Goal: Transaction & Acquisition: Obtain resource

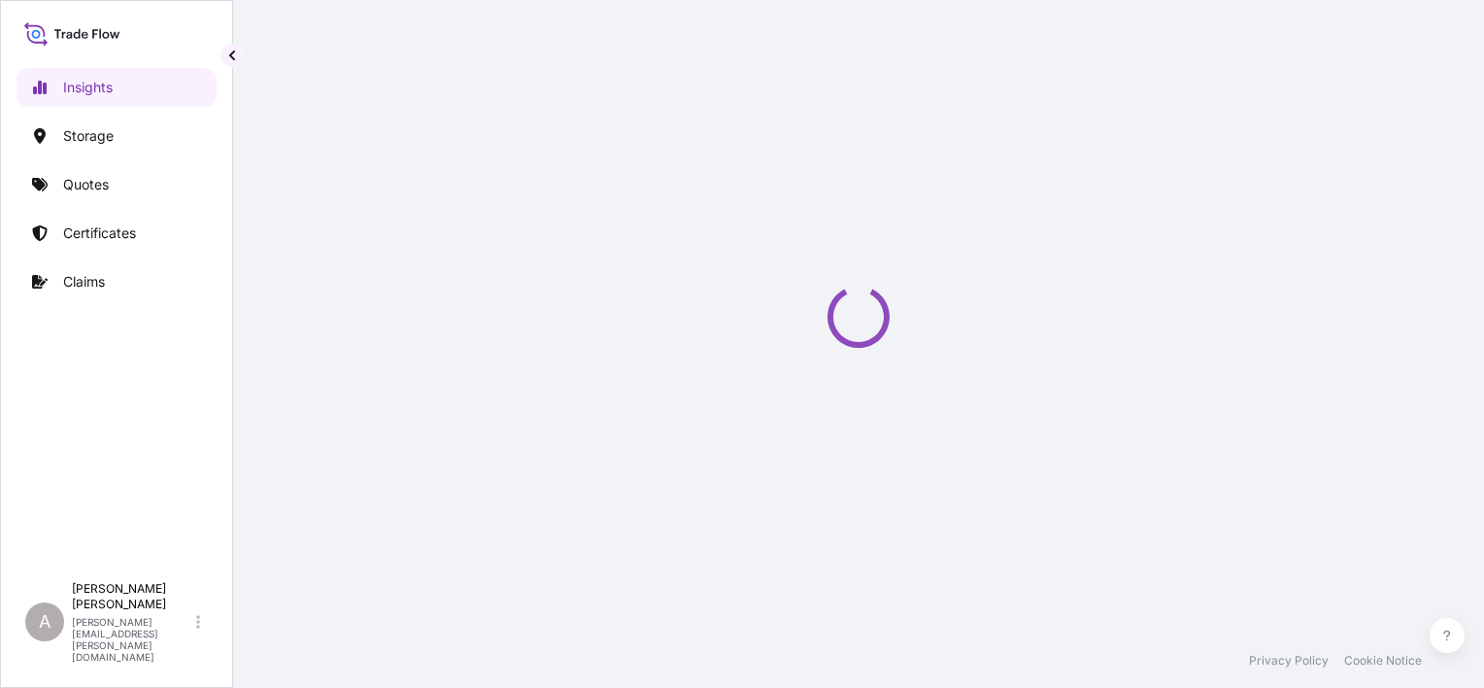
select select "2025"
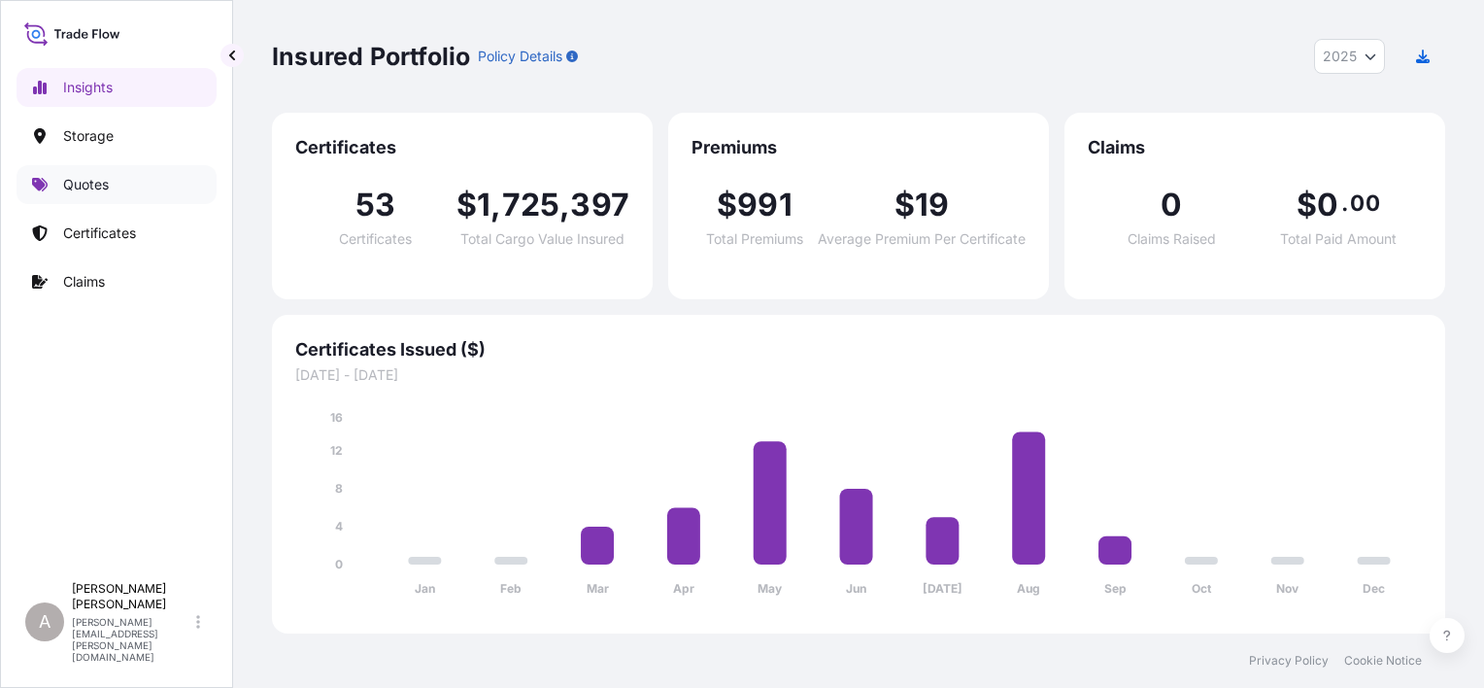
click at [99, 187] on p "Quotes" at bounding box center [86, 184] width 46 height 19
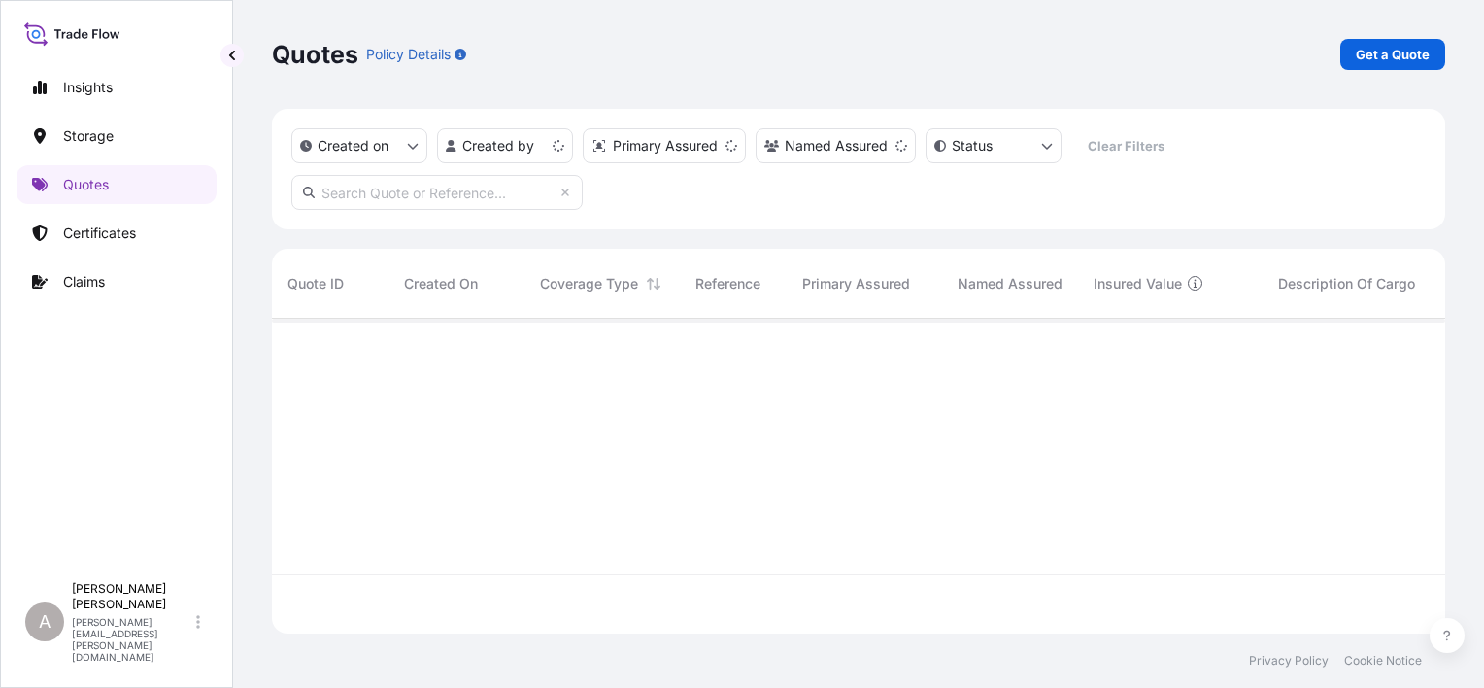
scroll to position [311, 1158]
click at [1397, 50] on p "Get a Quote" at bounding box center [1393, 54] width 74 height 19
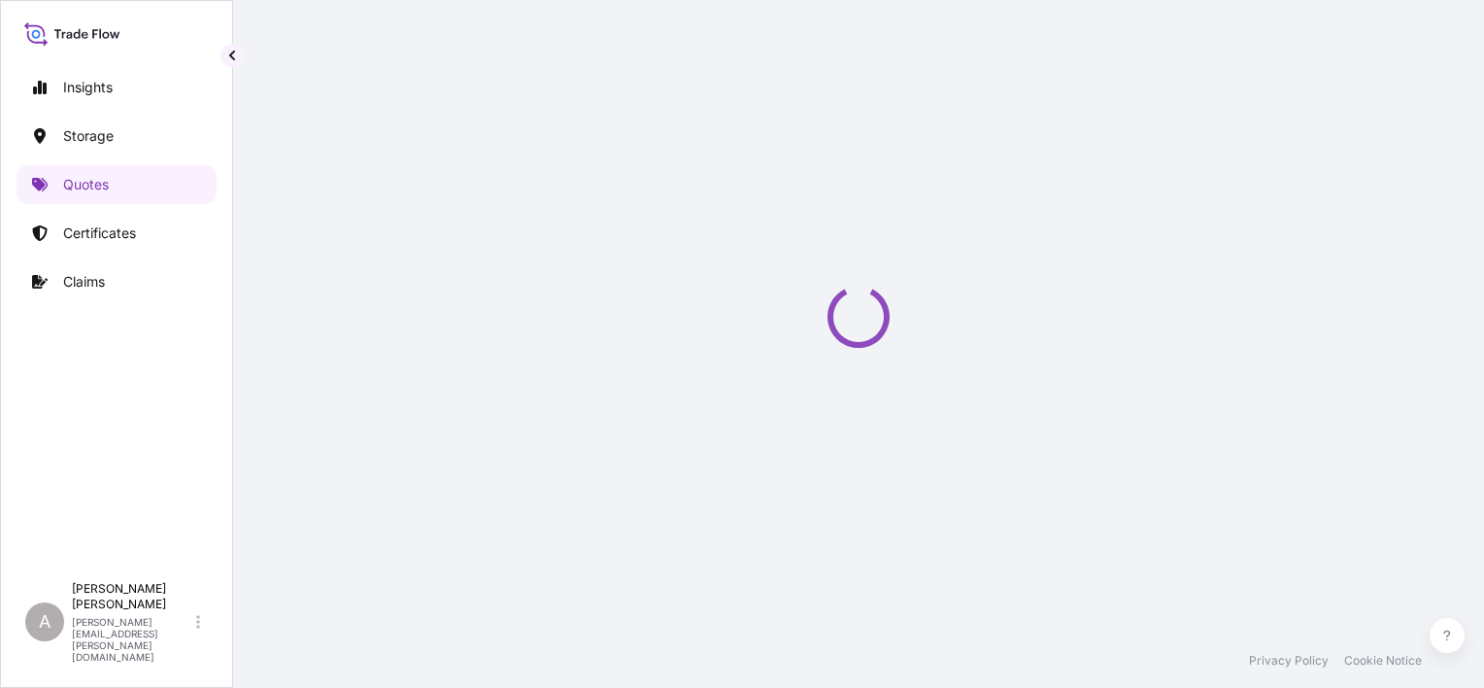
scroll to position [31, 0]
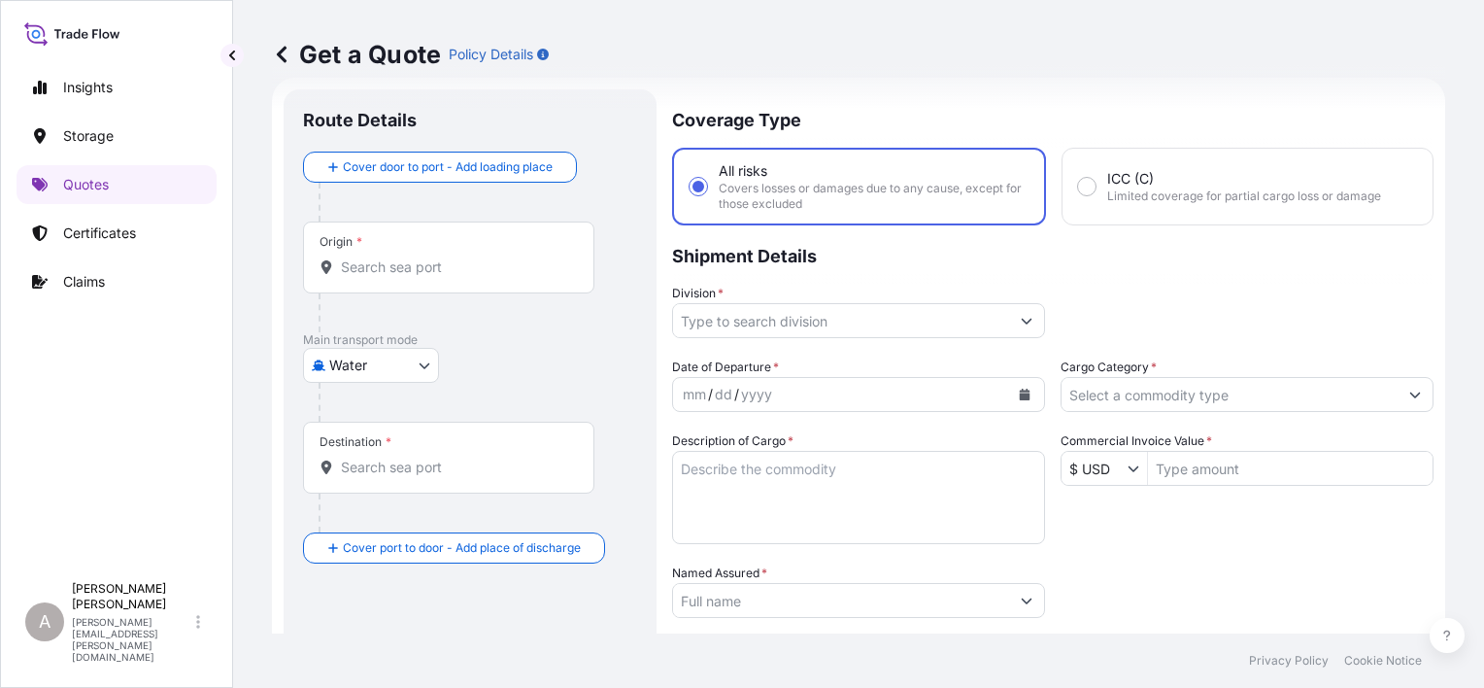
click at [359, 357] on body "Insights Storage Quotes Certificates Claims A [PERSON_NAME] [PERSON_NAME][EMAIL…" at bounding box center [742, 344] width 1484 height 688
click at [397, 488] on div "Inland" at bounding box center [371, 484] width 120 height 35
select select "Inland"
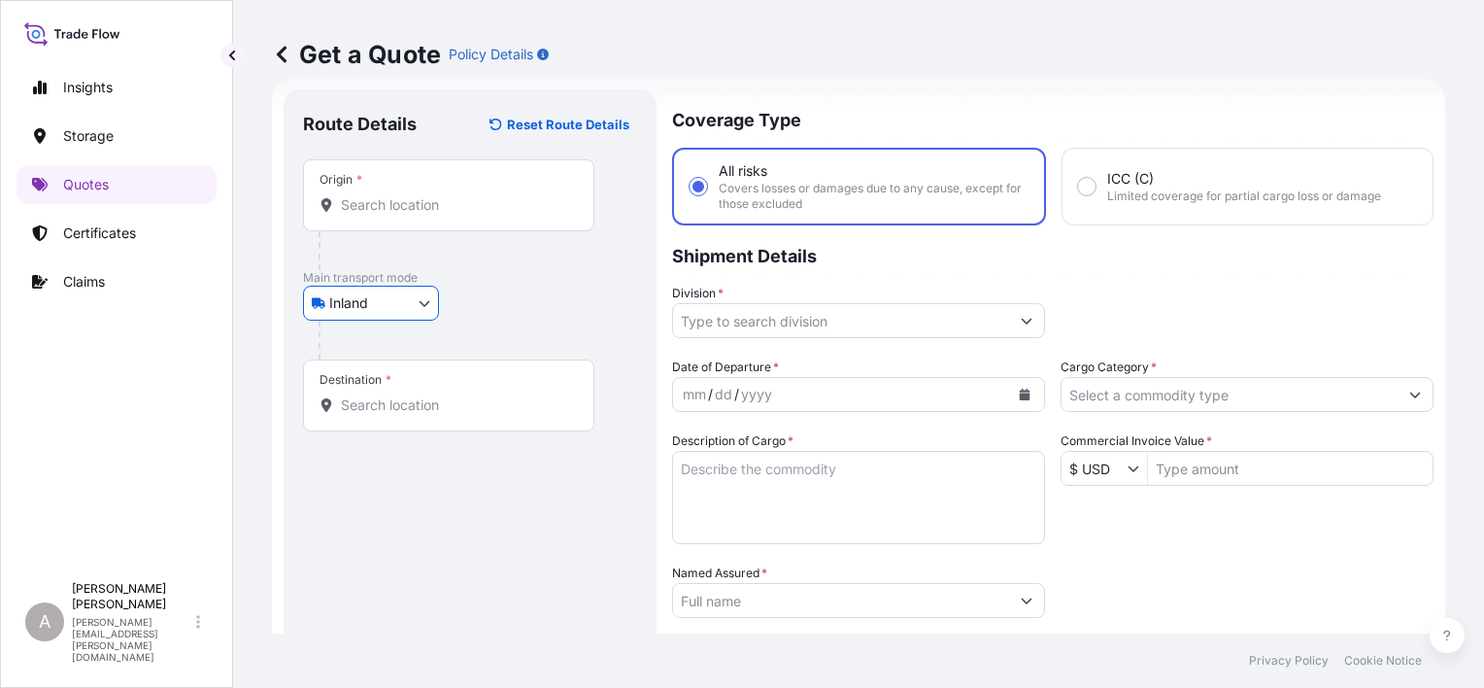
click at [583, 270] on p "Main transport mode" at bounding box center [470, 278] width 334 height 16
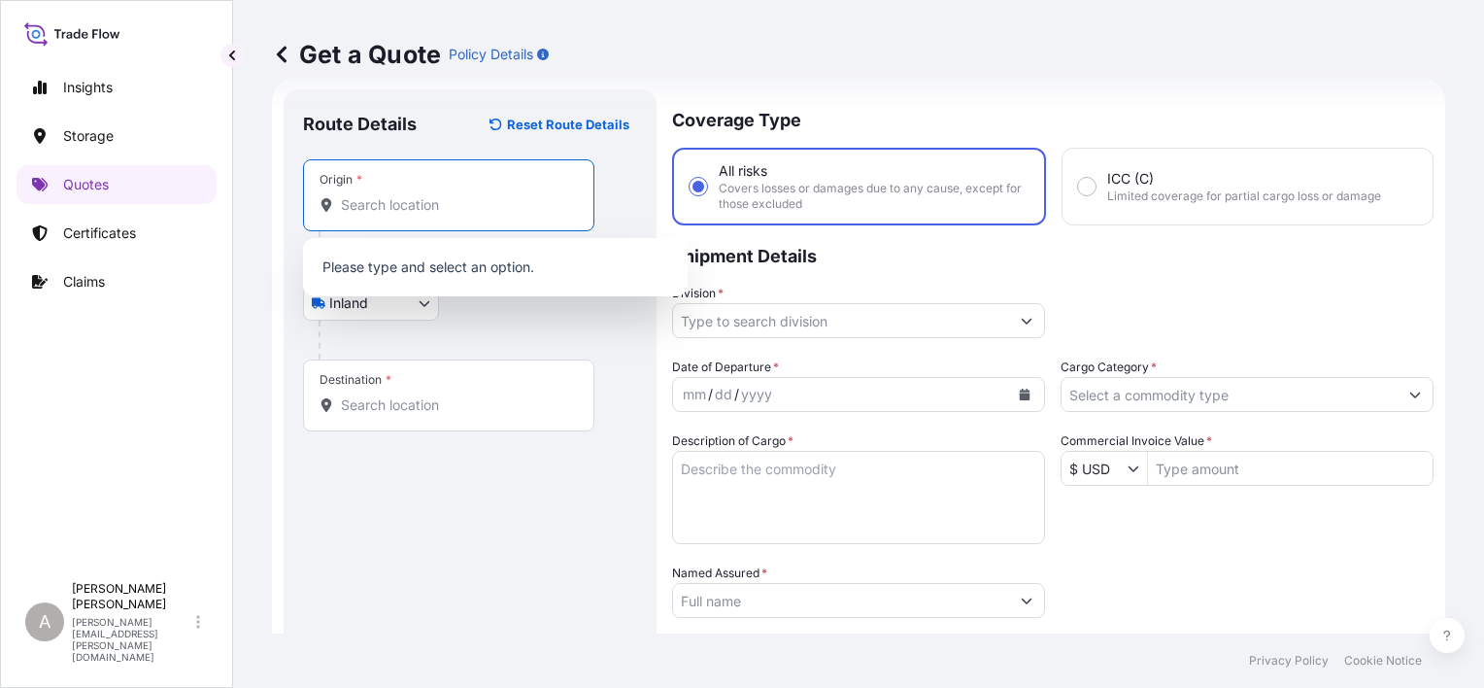
click at [474, 197] on input "Origin *" at bounding box center [455, 204] width 229 height 19
click at [1214, 466] on input "Commercial Invoice Value *" at bounding box center [1290, 468] width 285 height 35
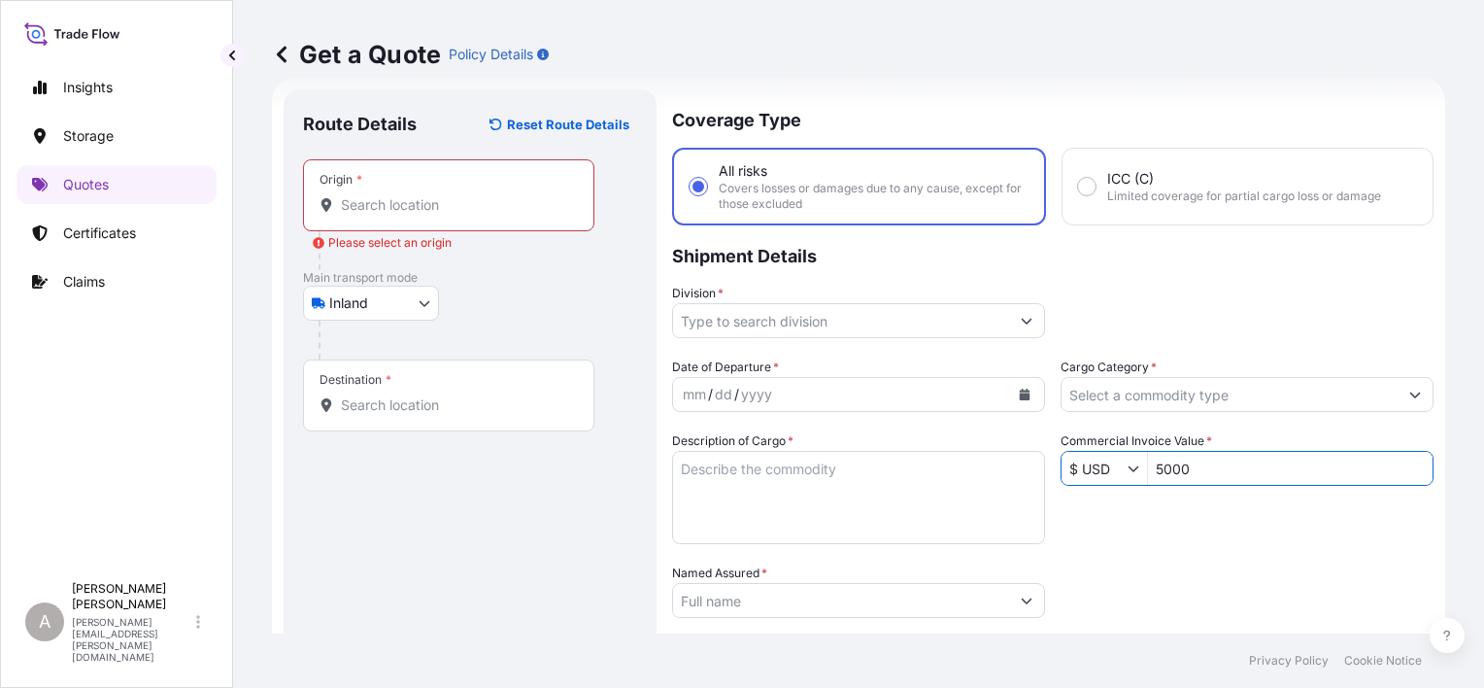
type input "5,000"
drag, startPoint x: 1199, startPoint y: 540, endPoint x: 1150, endPoint y: 540, distance: 49.5
click at [1200, 540] on div "Date of Departure * mm / dd / yyyy Cargo Category * Description of Cargo * Comm…" at bounding box center [1052, 598] width 761 height 482
click at [443, 197] on input "Origin * Please select an origin" at bounding box center [455, 204] width 229 height 19
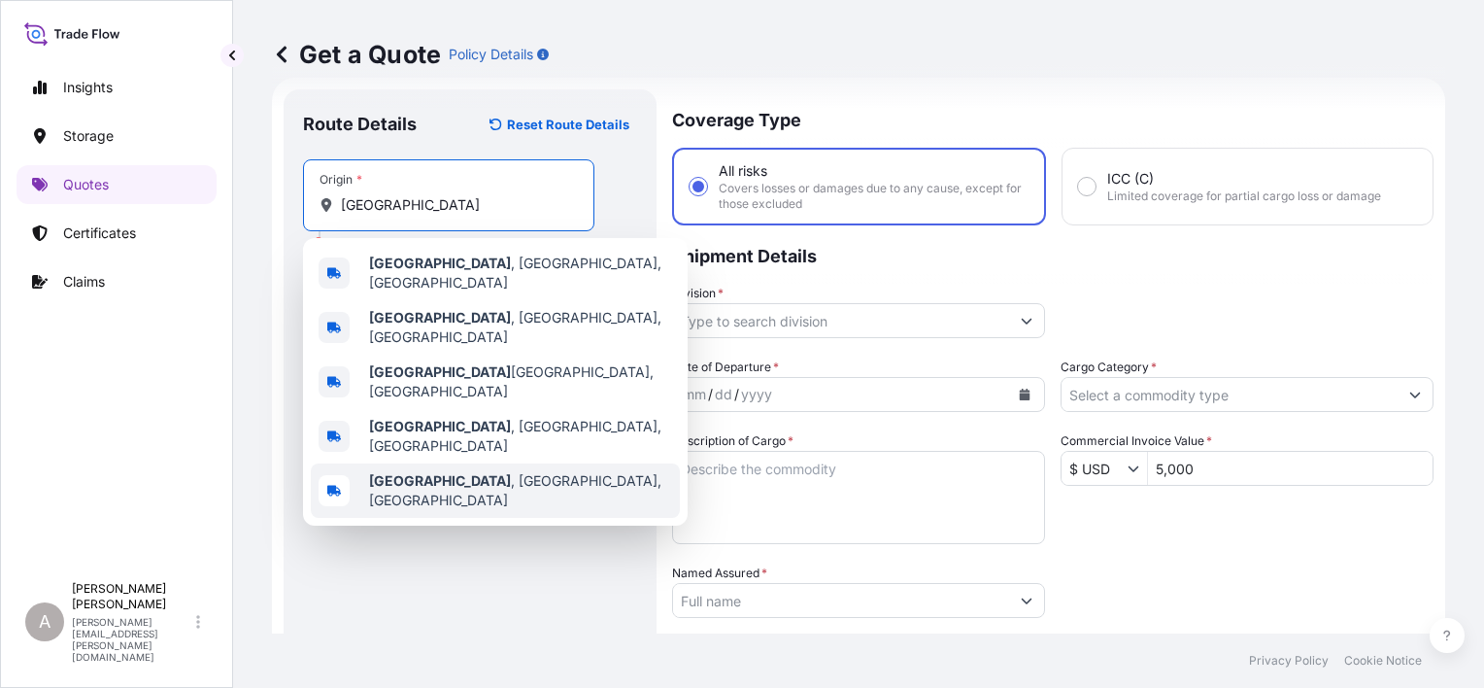
click at [483, 471] on span "[GEOGRAPHIC_DATA] , [GEOGRAPHIC_DATA], [GEOGRAPHIC_DATA]" at bounding box center [520, 490] width 303 height 39
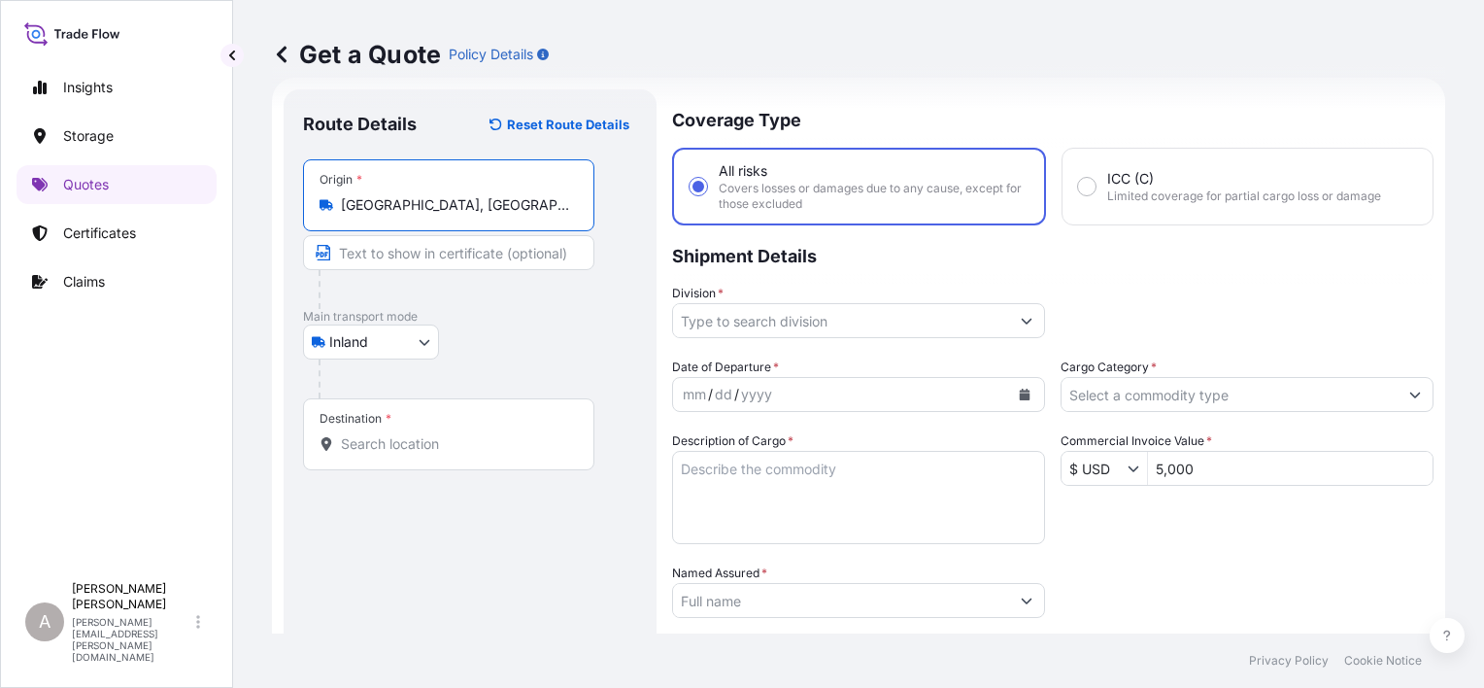
type input "[GEOGRAPHIC_DATA], [GEOGRAPHIC_DATA], [GEOGRAPHIC_DATA]"
click at [470, 581] on div "Route Details Reset Route Details Place of loading Road / [GEOGRAPHIC_DATA] / I…" at bounding box center [470, 537] width 334 height 856
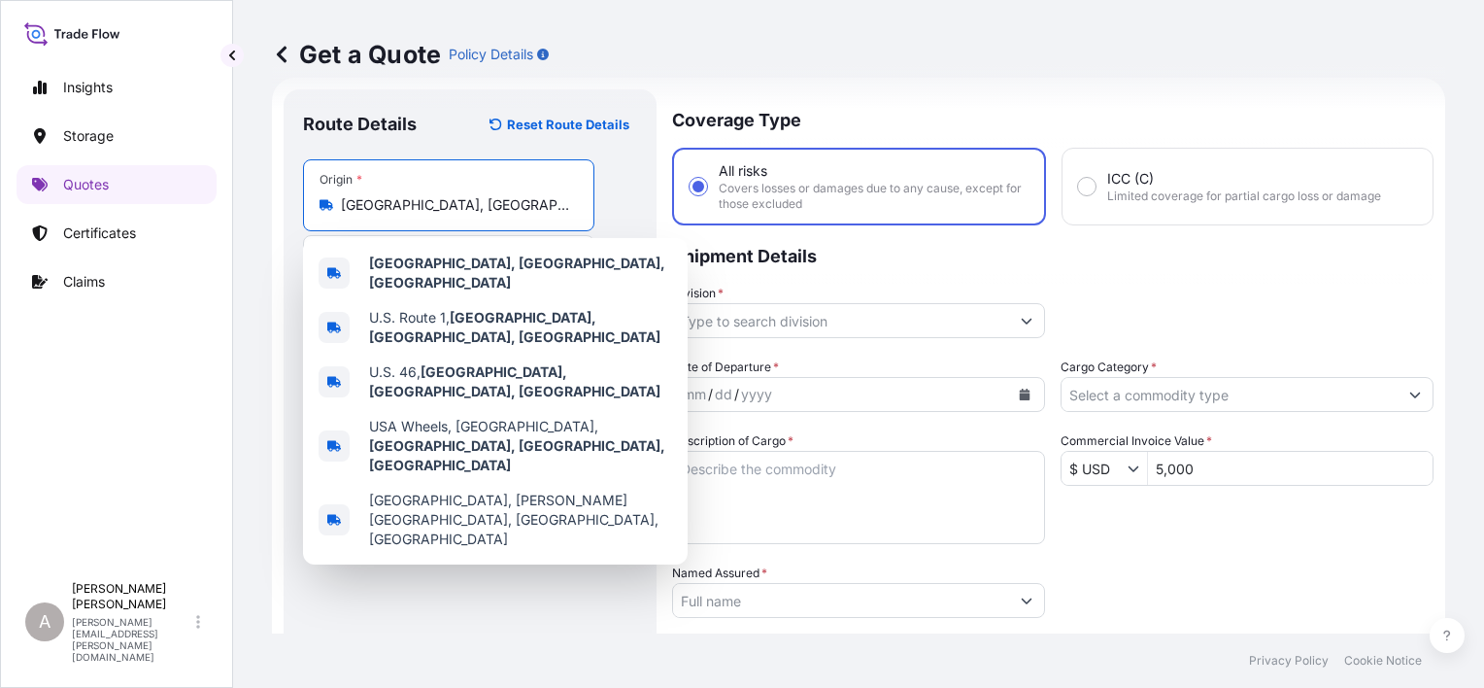
drag, startPoint x: 459, startPoint y: 204, endPoint x: 299, endPoint y: 191, distance: 160.7
click at [299, 191] on div "Route Details Reset Route Details Place of loading Road / [GEOGRAPHIC_DATA] / I…" at bounding box center [470, 536] width 373 height 894
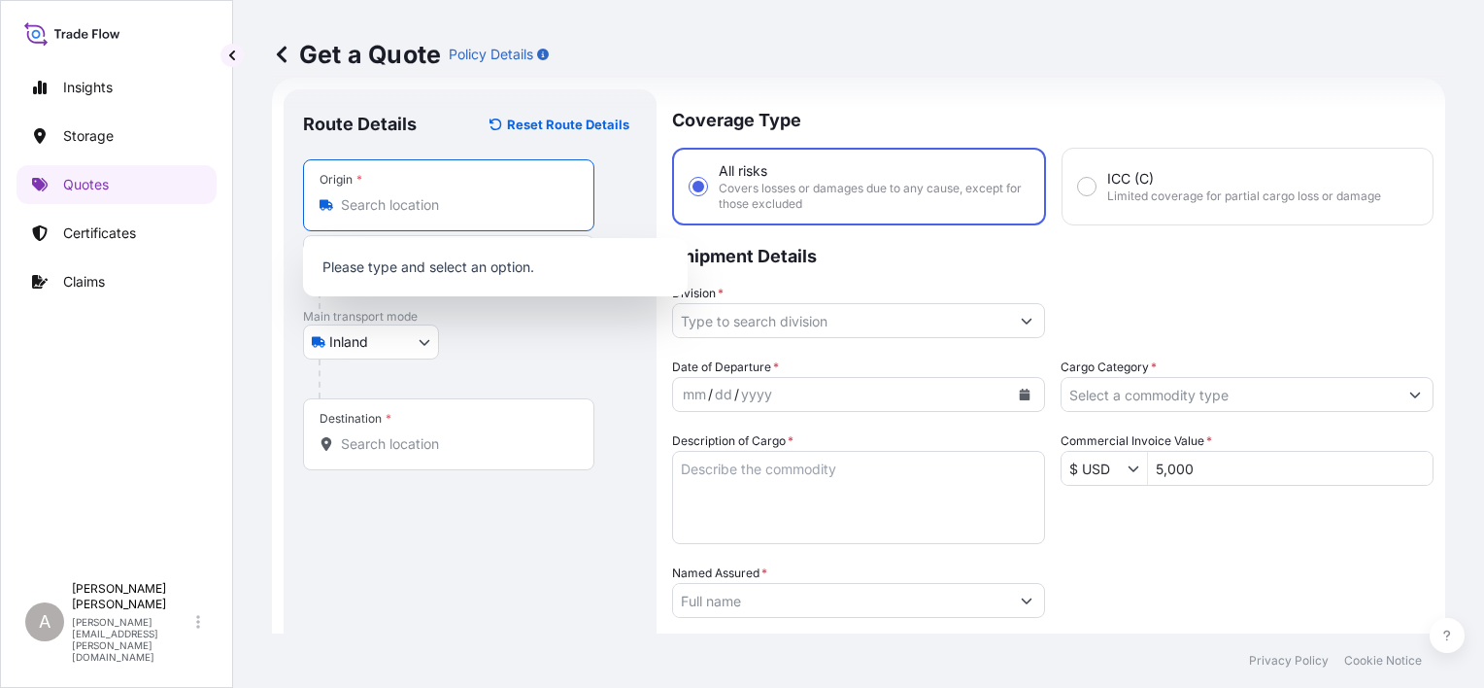
type input "[GEOGRAPHIC_DATA], [GEOGRAPHIC_DATA], [GEOGRAPHIC_DATA]"
drag, startPoint x: 454, startPoint y: 576, endPoint x: 440, endPoint y: 486, distance: 91.3
click at [454, 574] on div "Route Details Reset Route Details Place of loading Road / [GEOGRAPHIC_DATA] / I…" at bounding box center [470, 537] width 334 height 856
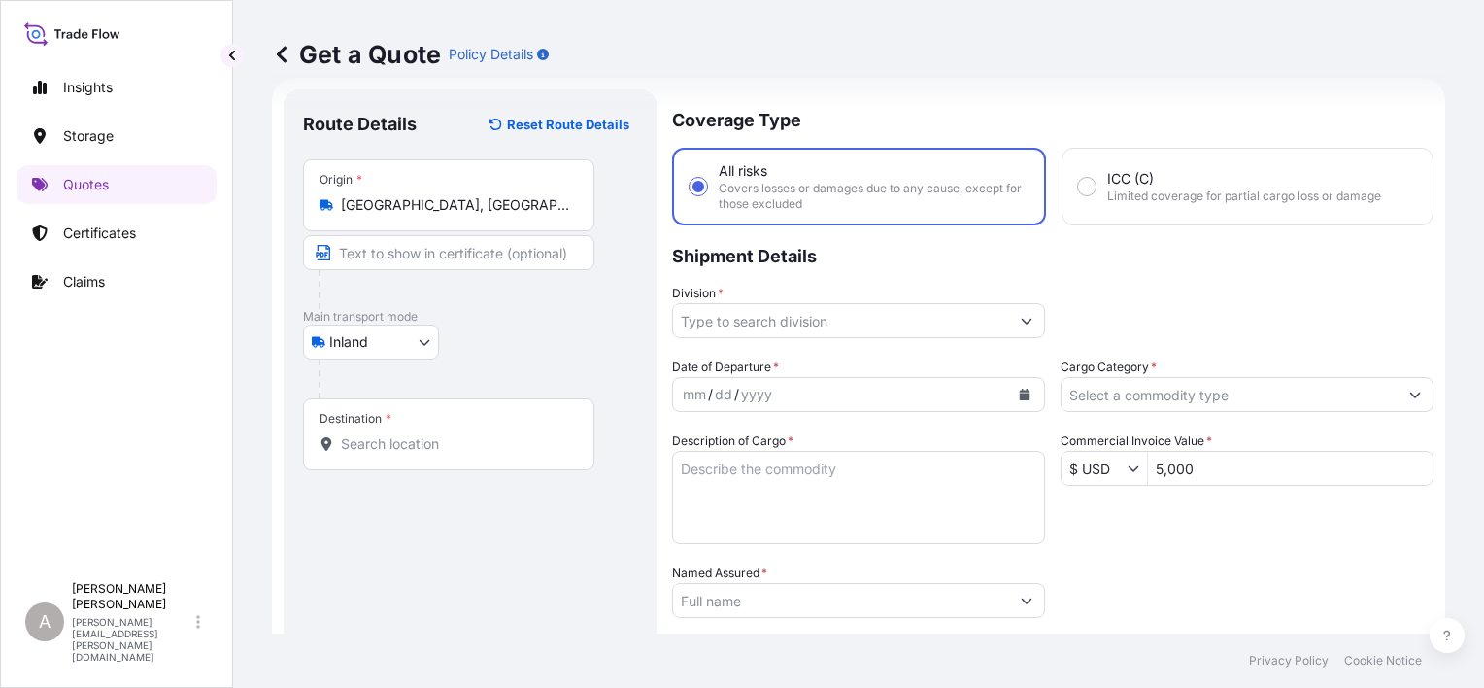
click at [403, 411] on div "Destination *" at bounding box center [448, 434] width 291 height 72
click at [403, 434] on input "Destination *" at bounding box center [455, 443] width 229 height 19
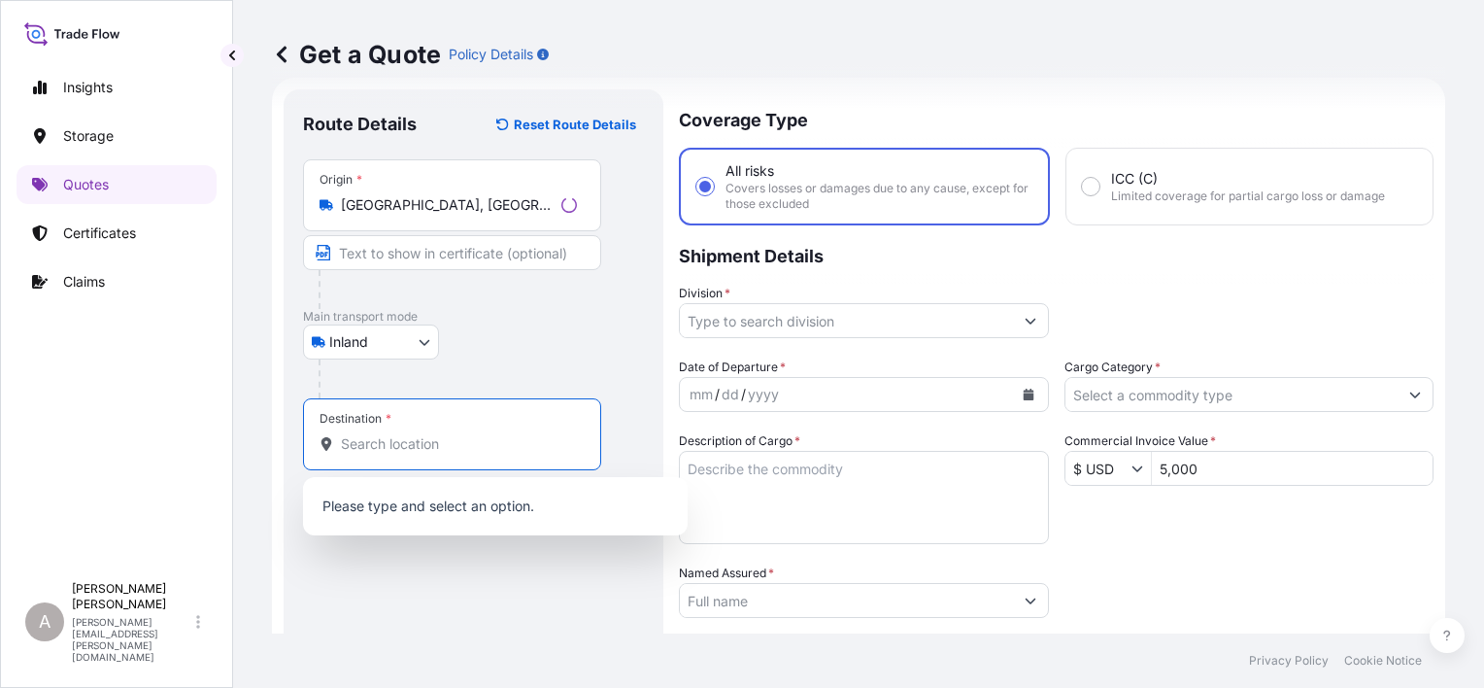
paste input "[GEOGRAPHIC_DATA], [GEOGRAPHIC_DATA], [GEOGRAPHIC_DATA]"
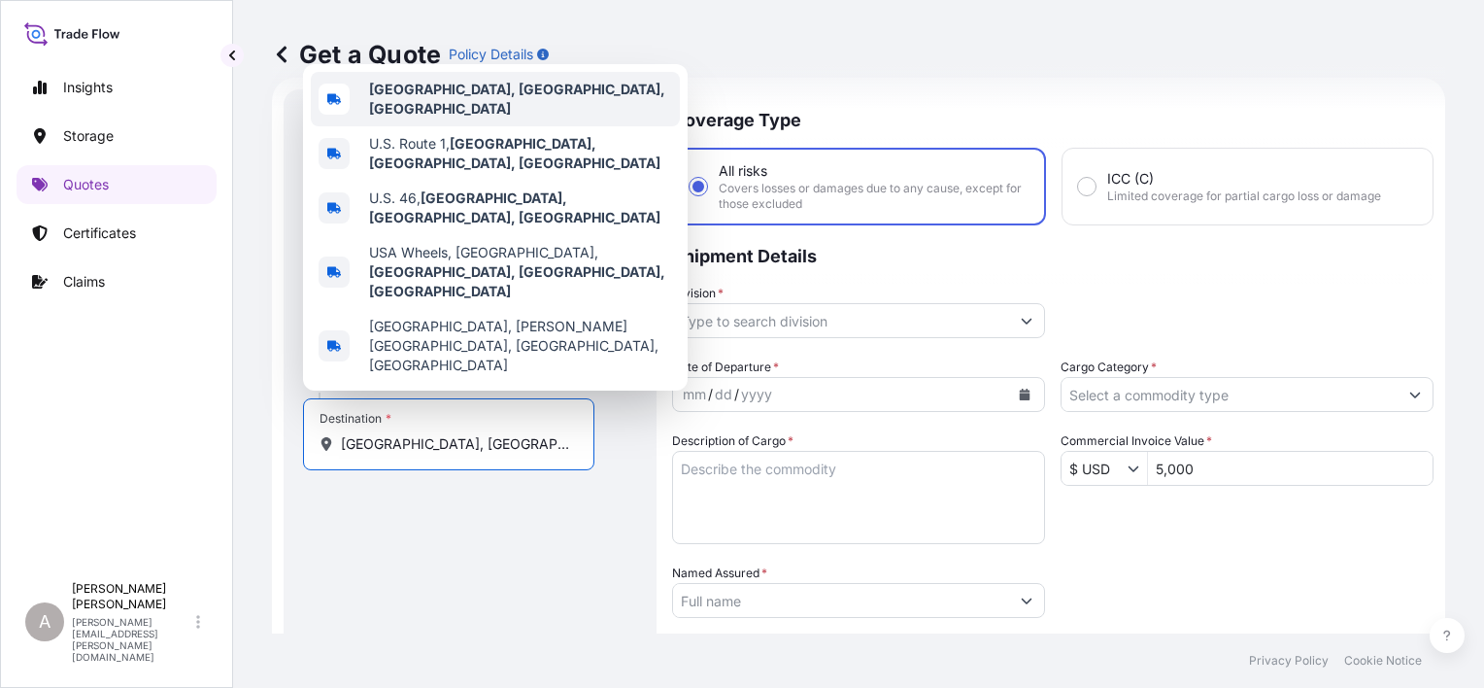
click at [450, 117] on b "[GEOGRAPHIC_DATA], [GEOGRAPHIC_DATA], [GEOGRAPHIC_DATA]" at bounding box center [517, 99] width 296 height 36
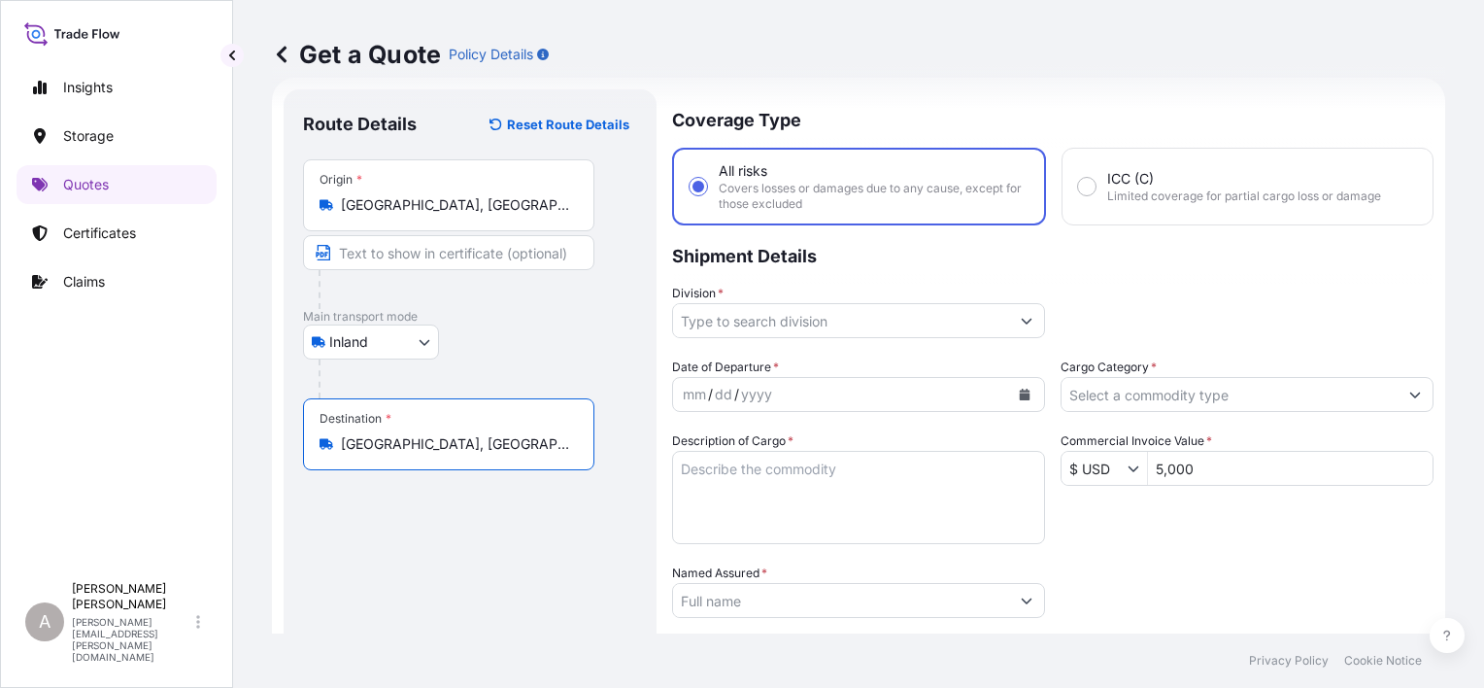
type input "[GEOGRAPHIC_DATA], [GEOGRAPHIC_DATA], [GEOGRAPHIC_DATA]"
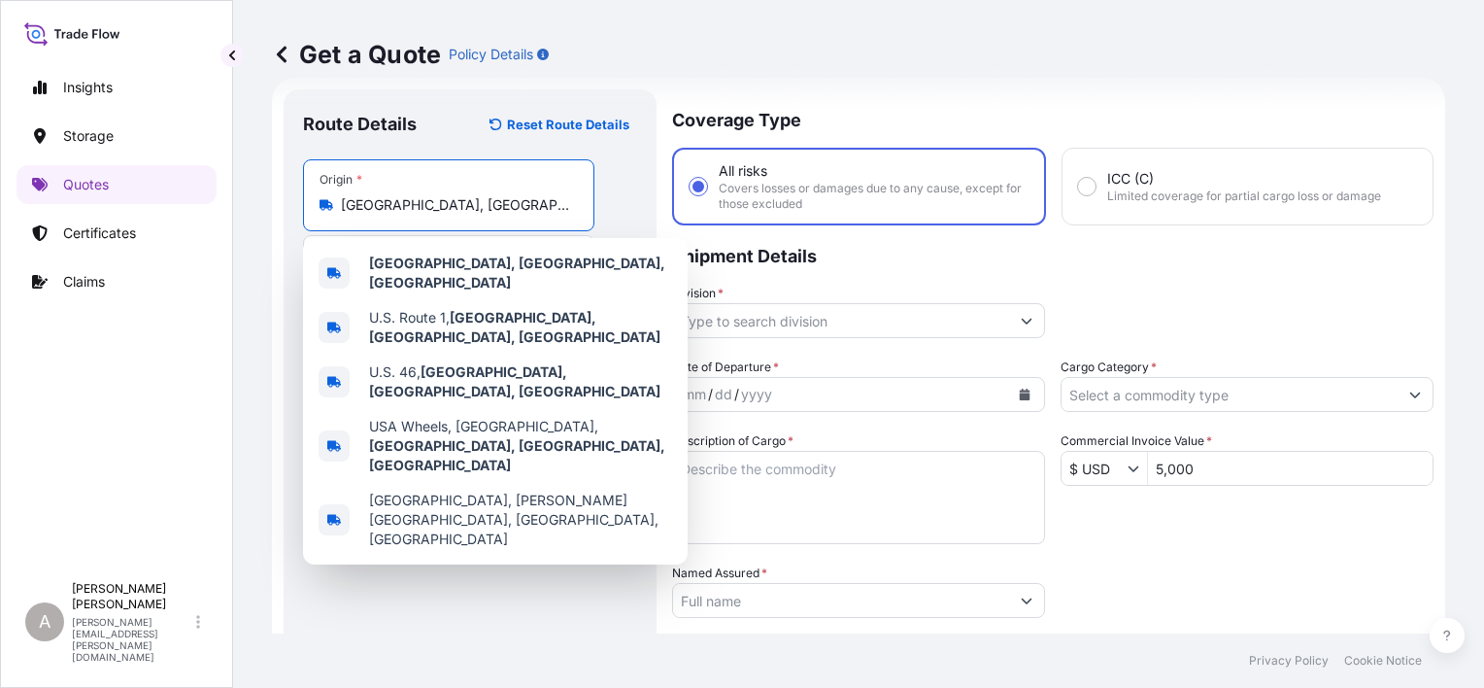
click at [464, 214] on input "[GEOGRAPHIC_DATA], [GEOGRAPHIC_DATA], [GEOGRAPHIC_DATA]" at bounding box center [455, 204] width 229 height 19
click at [462, 207] on input "[GEOGRAPHIC_DATA], [GEOGRAPHIC_DATA], [GEOGRAPHIC_DATA]" at bounding box center [455, 204] width 229 height 19
click at [461, 206] on input "[GEOGRAPHIC_DATA], [GEOGRAPHIC_DATA], [GEOGRAPHIC_DATA]" at bounding box center [455, 204] width 229 height 19
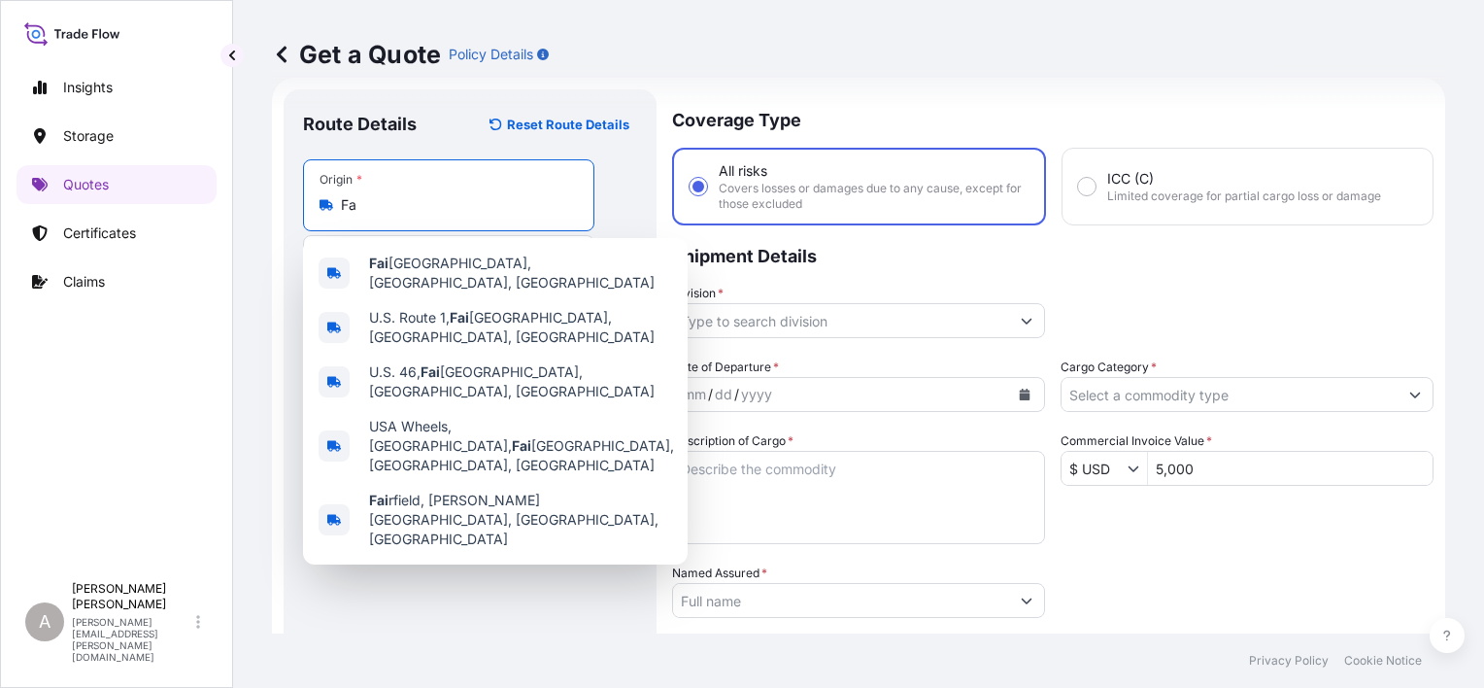
type input "F"
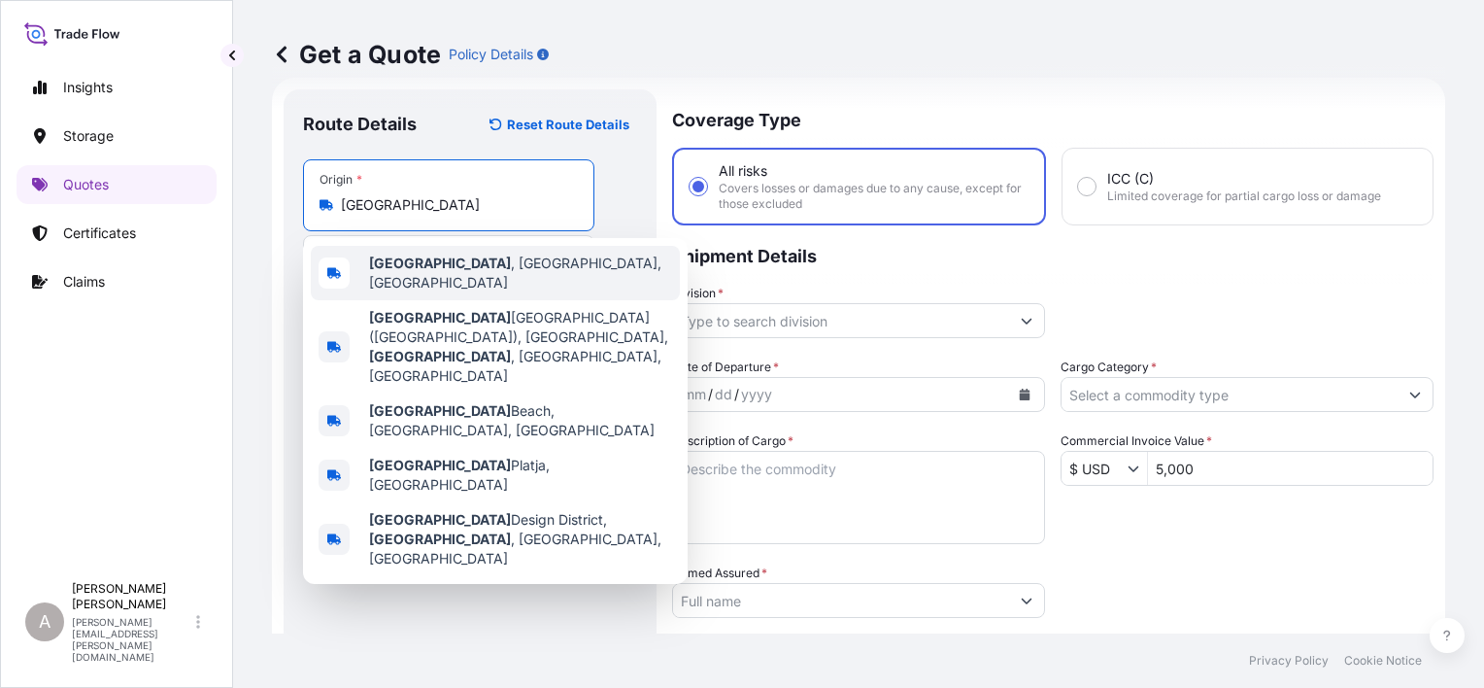
click at [433, 287] on div "[GEOGRAPHIC_DATA] , [GEOGRAPHIC_DATA], [GEOGRAPHIC_DATA]" at bounding box center [495, 273] width 369 height 54
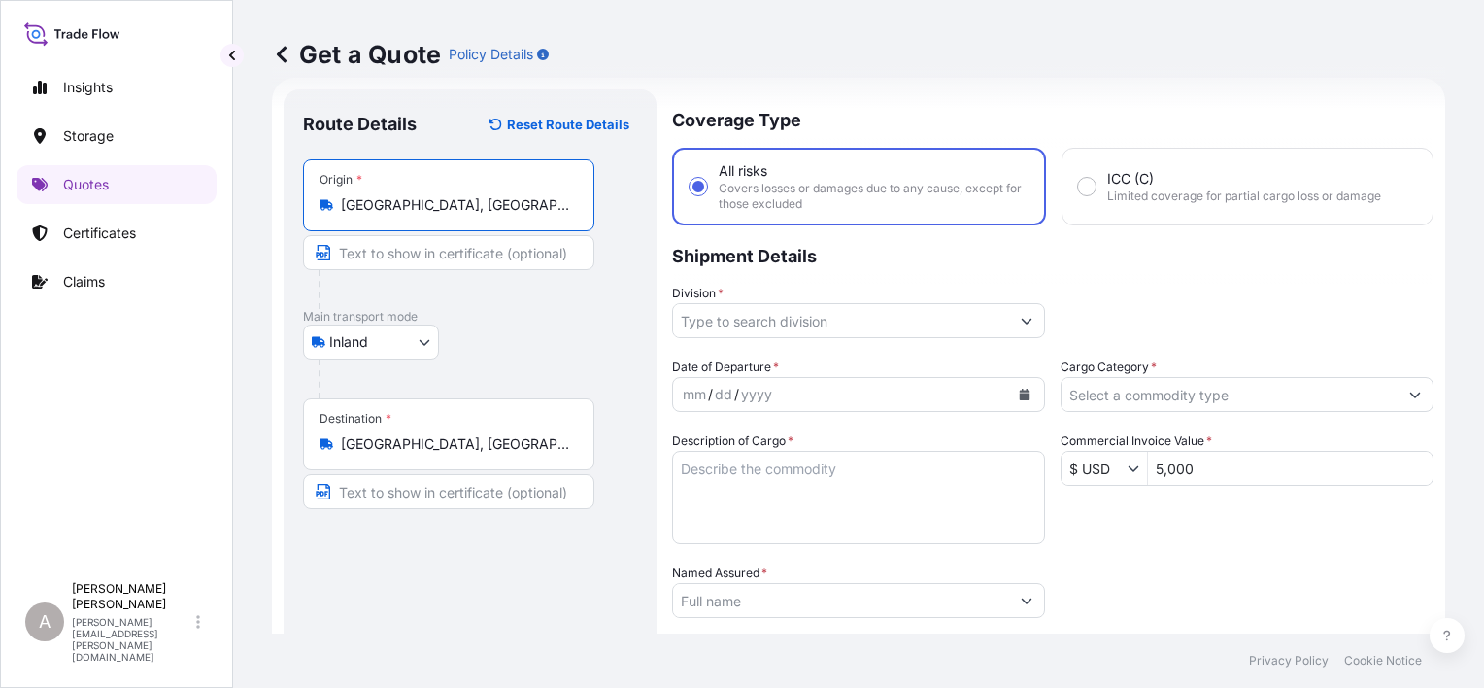
type input "[GEOGRAPHIC_DATA], [GEOGRAPHIC_DATA], [GEOGRAPHIC_DATA]"
click at [495, 544] on div "Route Details Reset Route Details Place of loading Road / [GEOGRAPHIC_DATA] / I…" at bounding box center [470, 537] width 334 height 856
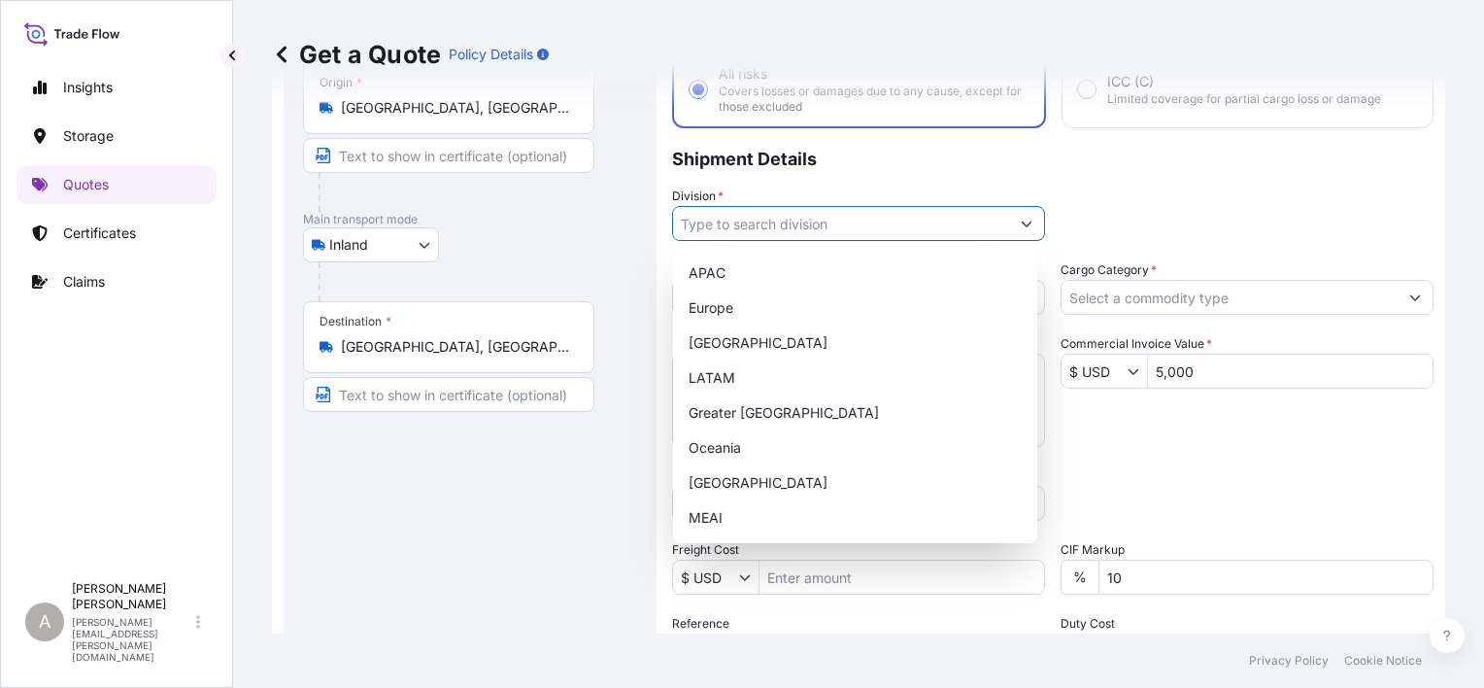
click at [813, 219] on input "Division *" at bounding box center [841, 223] width 336 height 35
click at [768, 352] on div "[GEOGRAPHIC_DATA]" at bounding box center [855, 342] width 349 height 35
type input "[GEOGRAPHIC_DATA]"
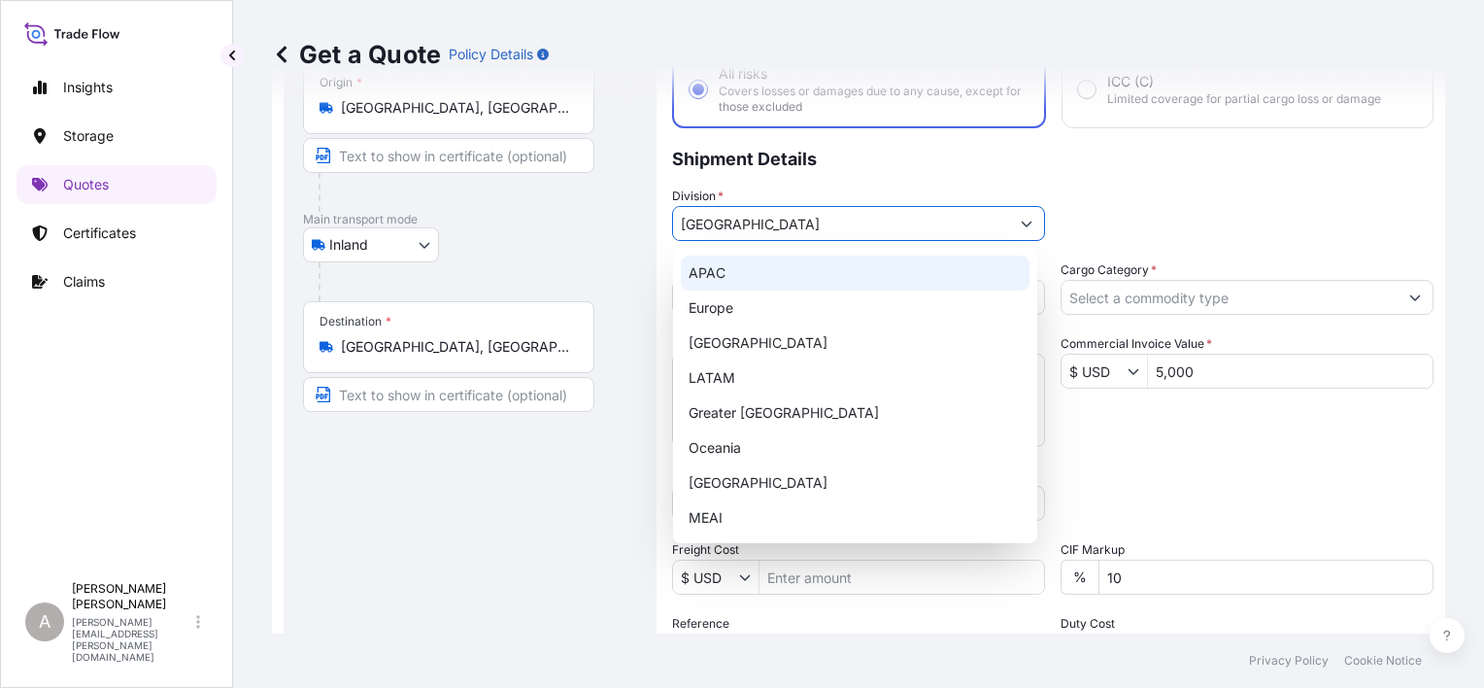
click at [1200, 186] on div "Division * [GEOGRAPHIC_DATA]" at bounding box center [1052, 213] width 761 height 54
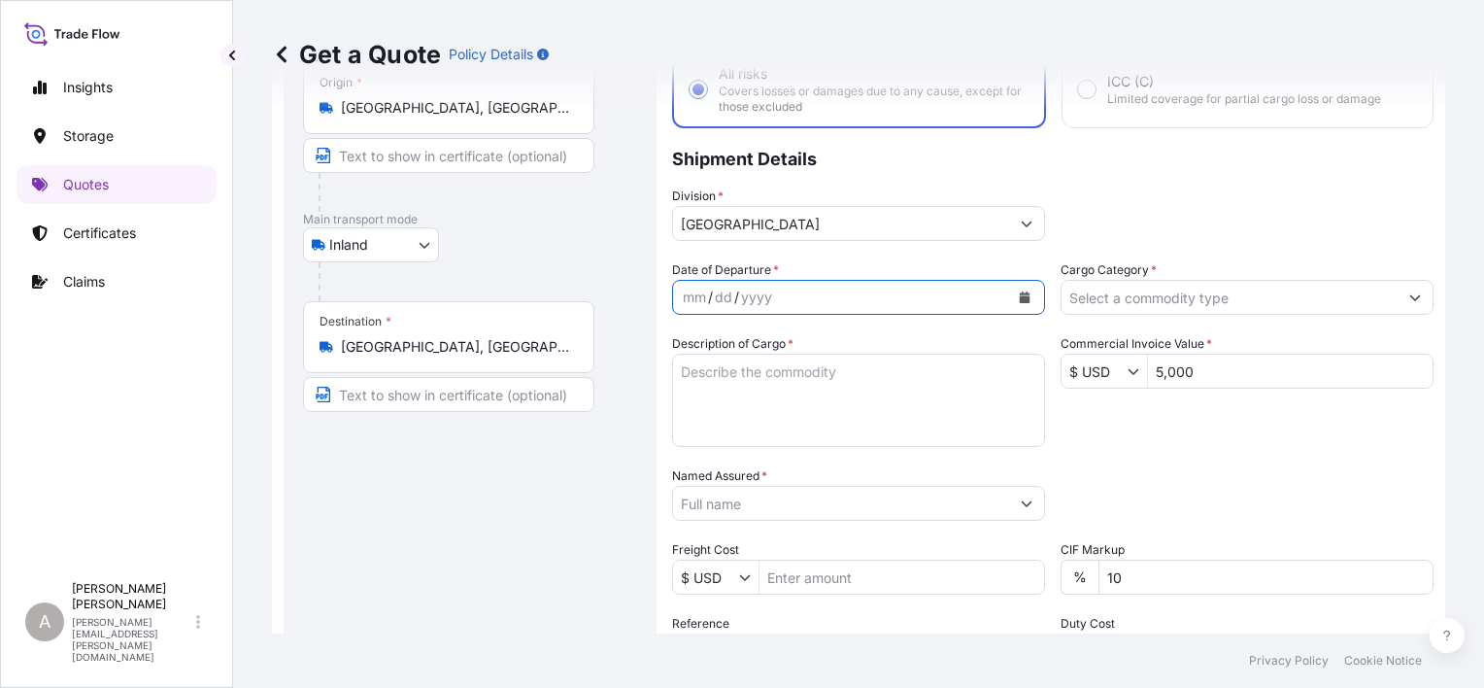
click at [1029, 291] on button "Calendar" at bounding box center [1024, 297] width 31 height 31
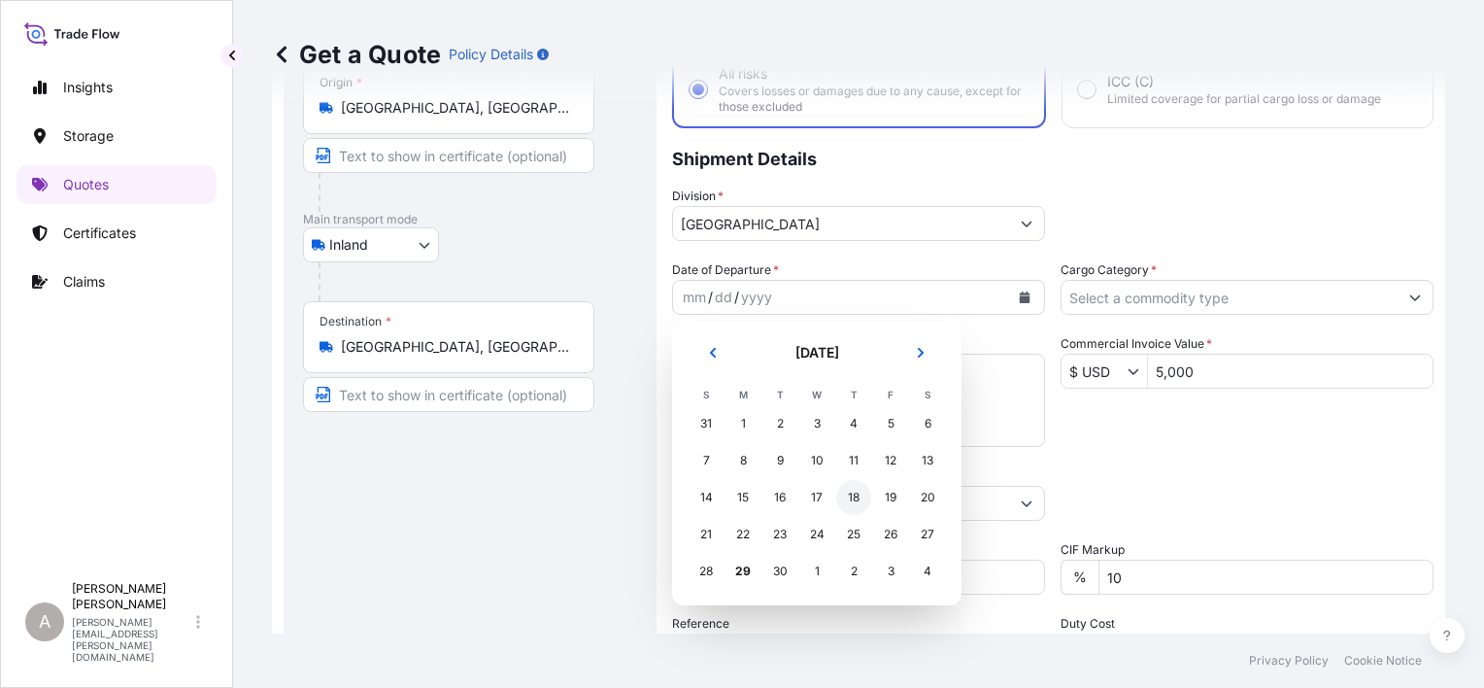
click at [851, 493] on div "18" at bounding box center [853, 497] width 35 height 35
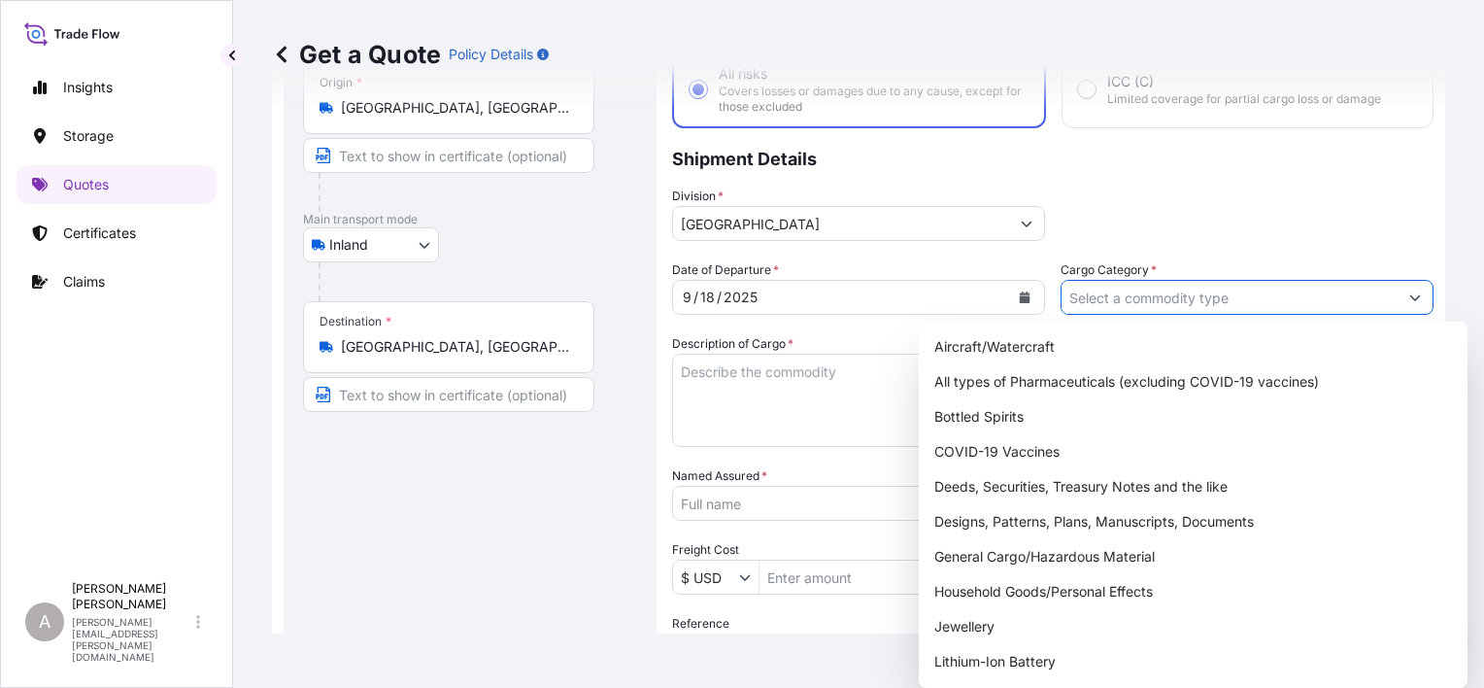
click at [1126, 300] on input "Cargo Category *" at bounding box center [1229, 297] width 336 height 35
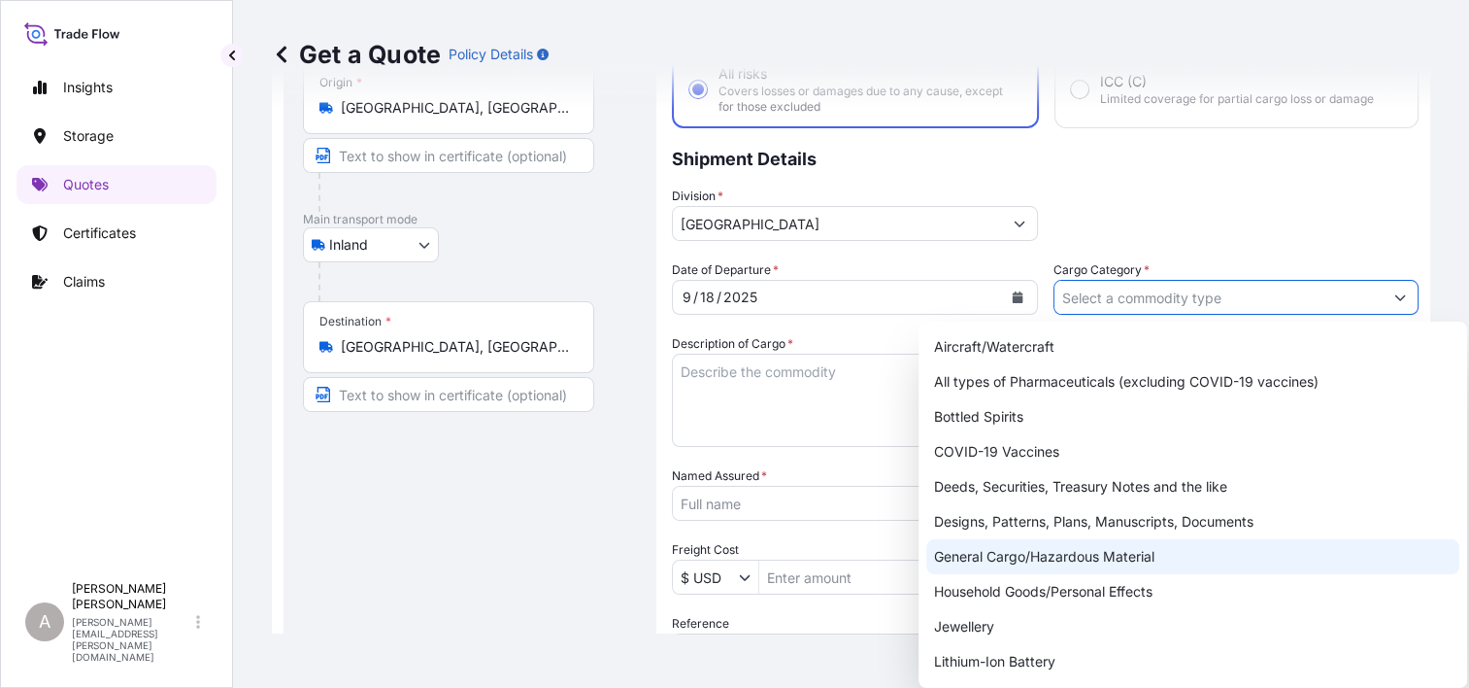
click at [1064, 555] on div "General Cargo/Hazardous Material" at bounding box center [1192, 556] width 533 height 35
type input "General Cargo/Hazardous Material"
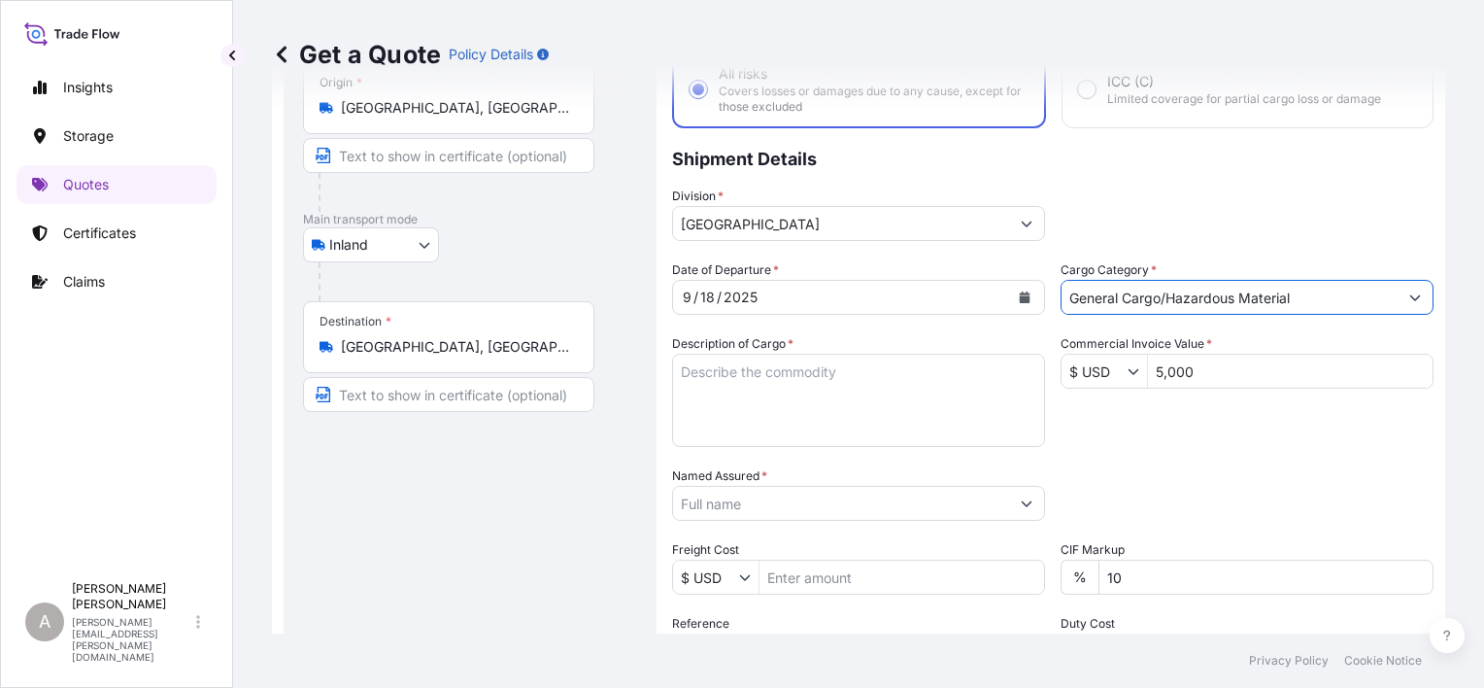
drag, startPoint x: 760, startPoint y: 392, endPoint x: 754, endPoint y: 353, distance: 39.4
click at [762, 391] on textarea "Description of Cargo *" at bounding box center [858, 399] width 373 height 93
click at [837, 400] on textarea "Description of Cargo *" at bounding box center [858, 399] width 373 height 93
paste textarea "UN1263, PAINT, 3, III, LTD QTY 330"
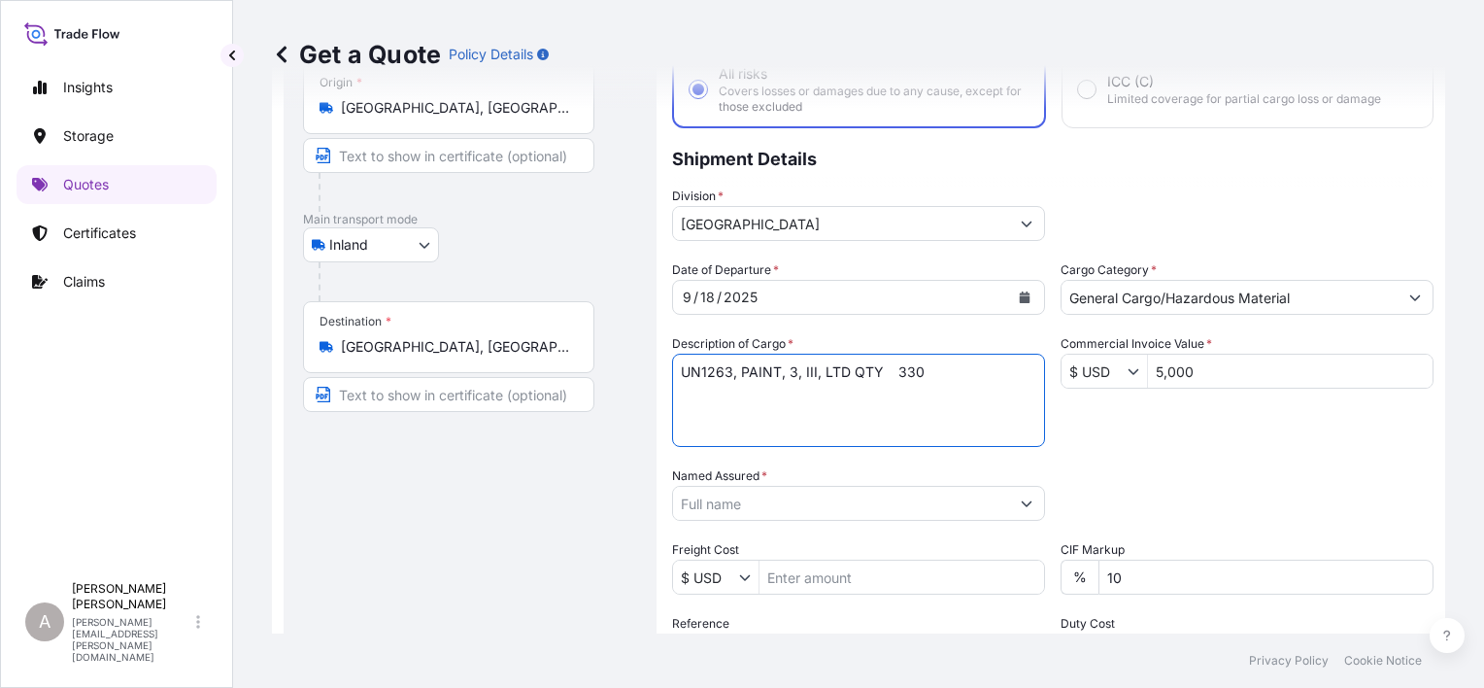
click at [895, 374] on textarea "UN1263, PAINT, 3, III, LTD QTY 330" at bounding box center [858, 399] width 373 height 93
type textarea "UN1263, PAINT, 3, III, LTD QTY 330"
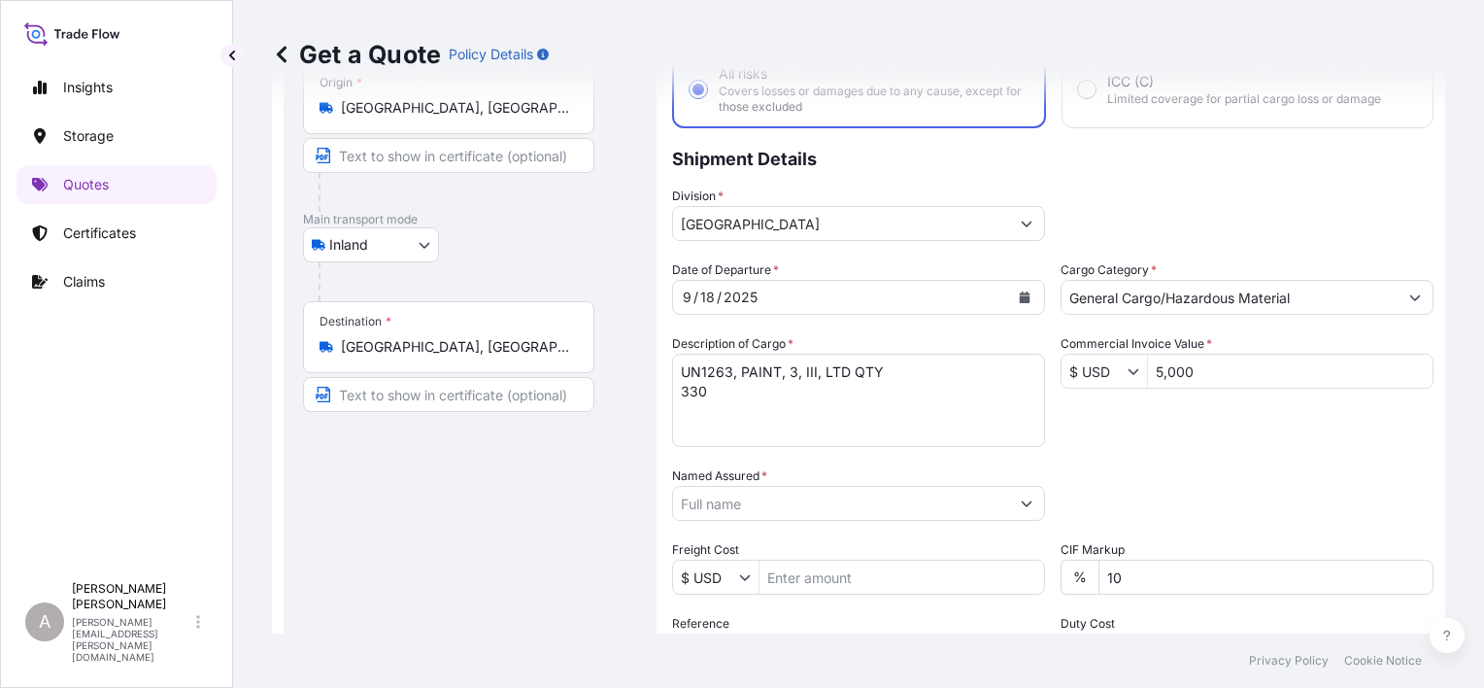
click at [1196, 444] on div "Date of Departure * [DATE] Cargo Category * General Cargo/Hazardous Material De…" at bounding box center [1052, 501] width 761 height 482
click at [887, 524] on div "Date of Departure * [DATE] Cargo Category * General Cargo/Hazardous Material De…" at bounding box center [1052, 501] width 761 height 482
drag, startPoint x: 1185, startPoint y: 575, endPoint x: 1132, endPoint y: 575, distance: 52.4
click at [1132, 575] on input "10" at bounding box center [1265, 576] width 335 height 35
type input "1"
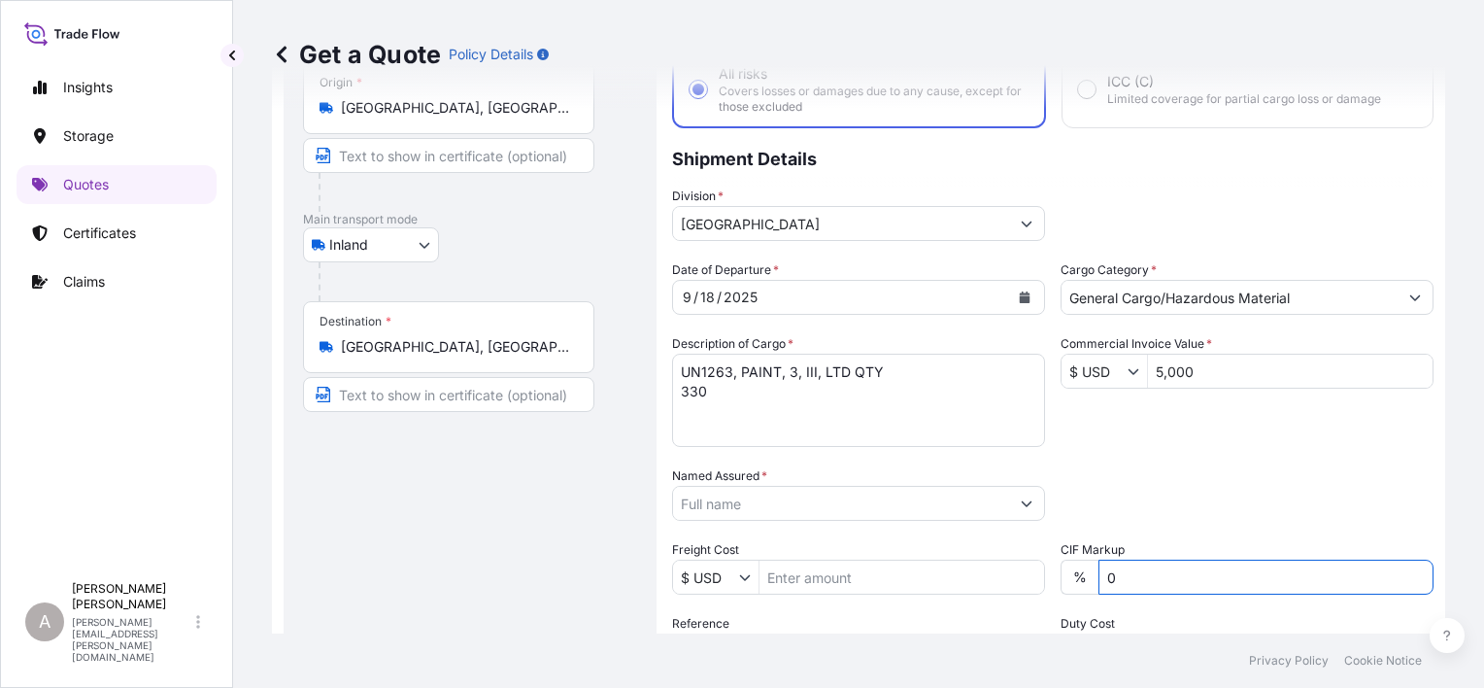
type input "0"
click at [1235, 530] on div "Date of Departure * [DATE] Cargo Category * General Cargo/Hazardous Material De…" at bounding box center [1052, 501] width 761 height 482
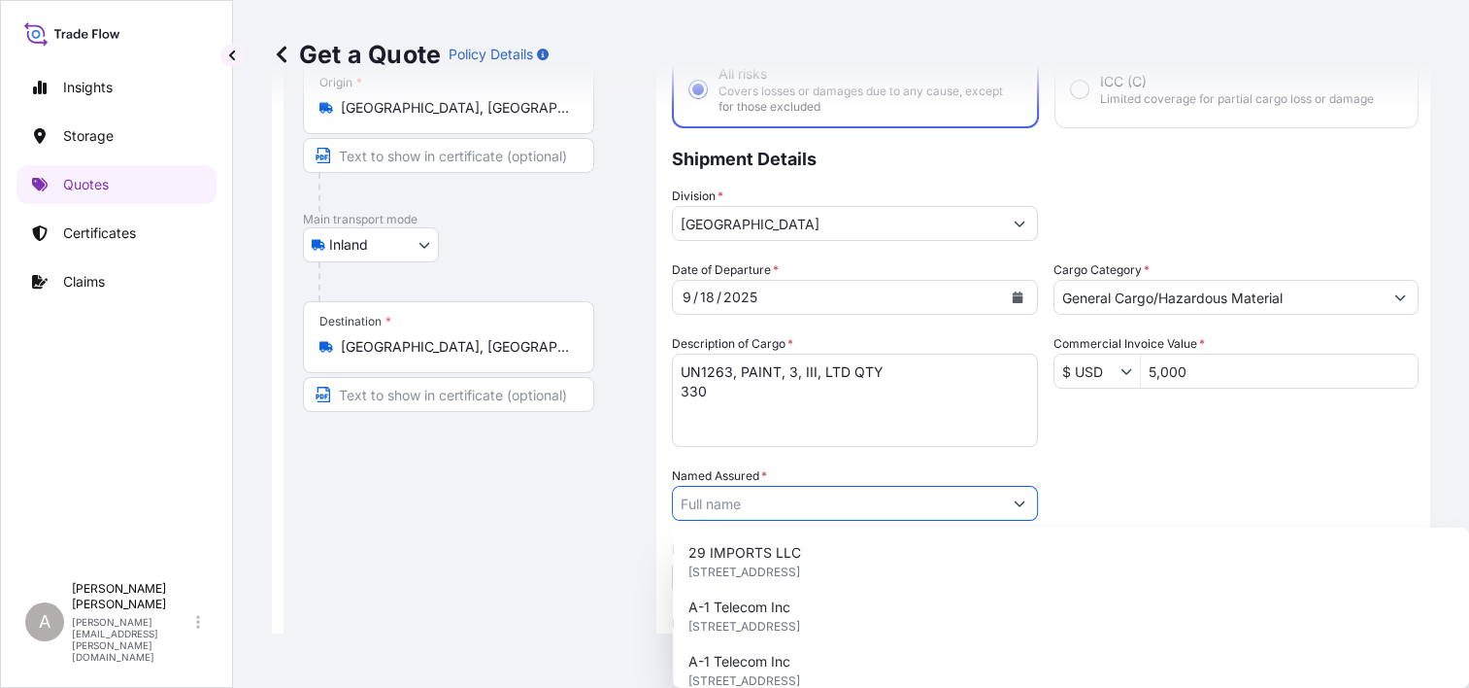
click at [898, 503] on input "Named Assured *" at bounding box center [837, 503] width 329 height 35
click at [898, 503] on input "L" at bounding box center [837, 503] width 329 height 35
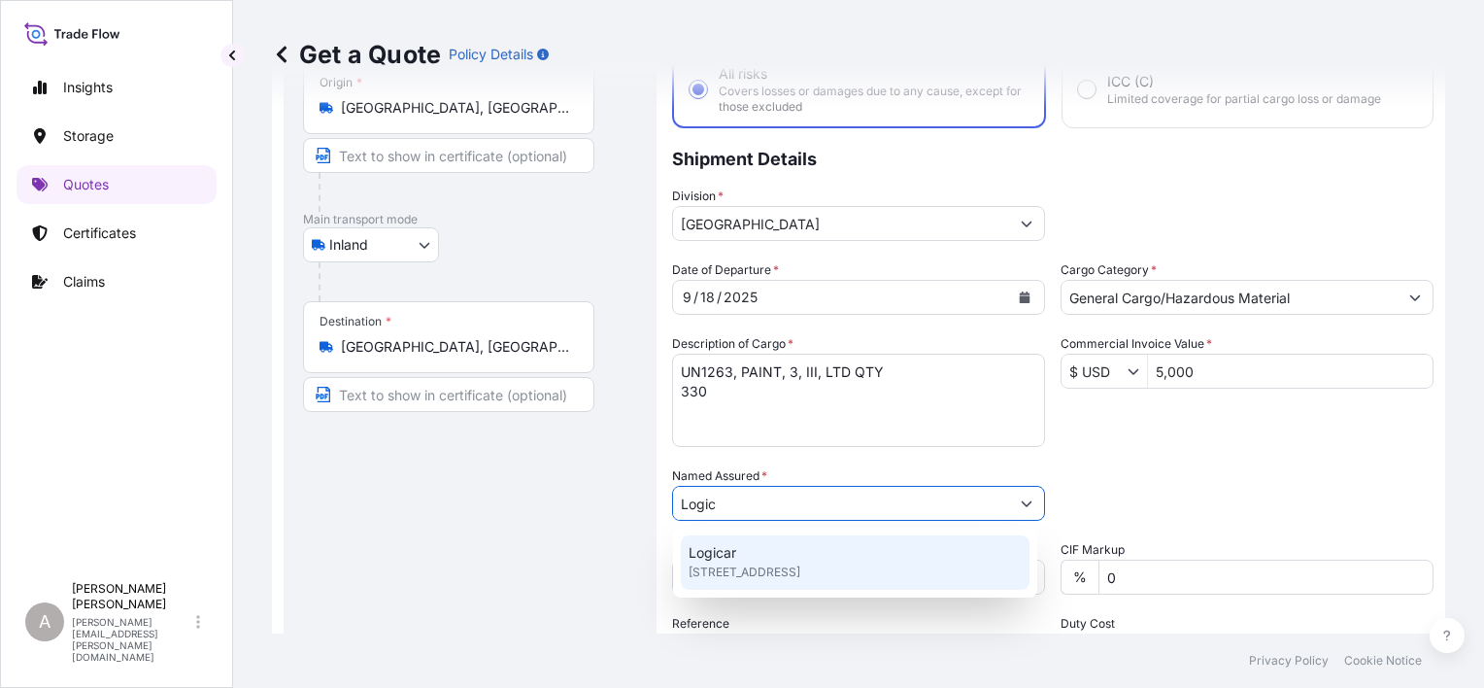
click at [800, 563] on span "[STREET_ADDRESS]" at bounding box center [745, 571] width 112 height 19
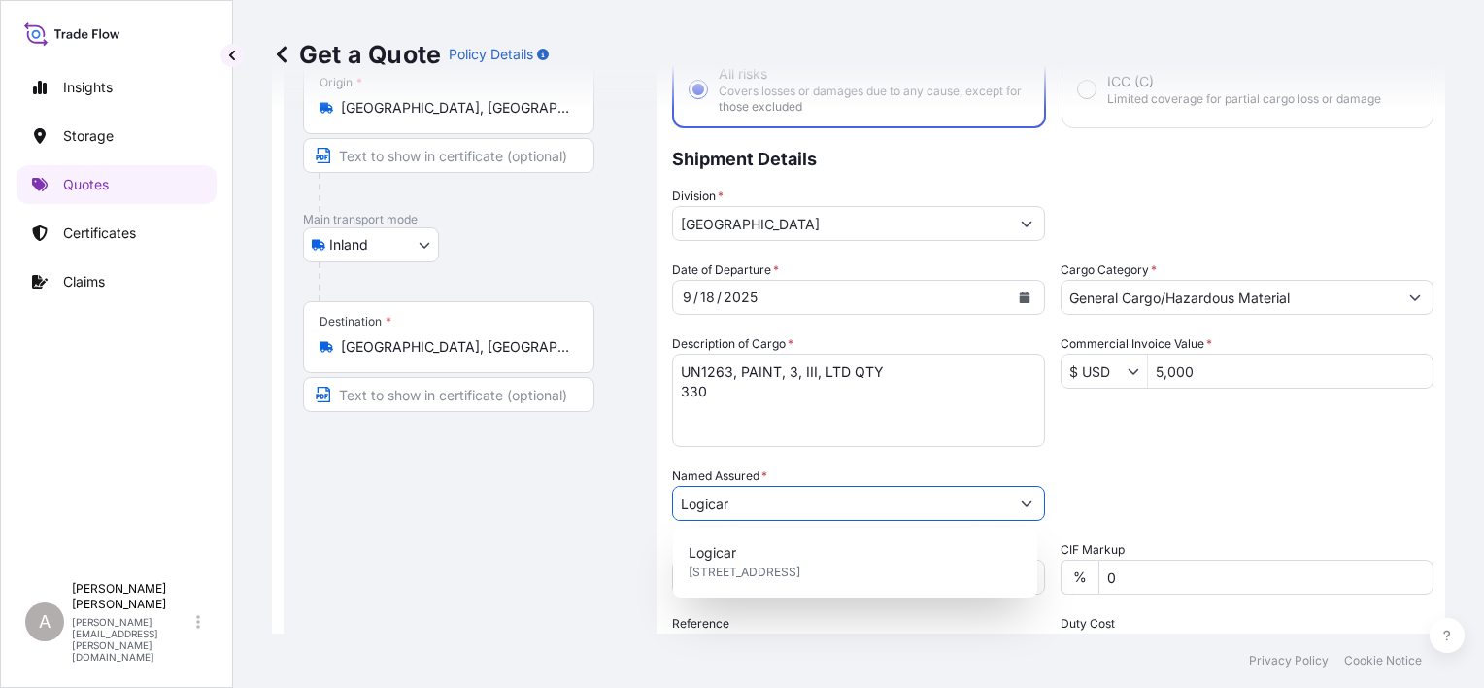
type input "Logicar"
click at [1298, 430] on div "Date of Departure * [DATE] Cargo Category * General Cargo/Hazardous Material De…" at bounding box center [1052, 501] width 761 height 482
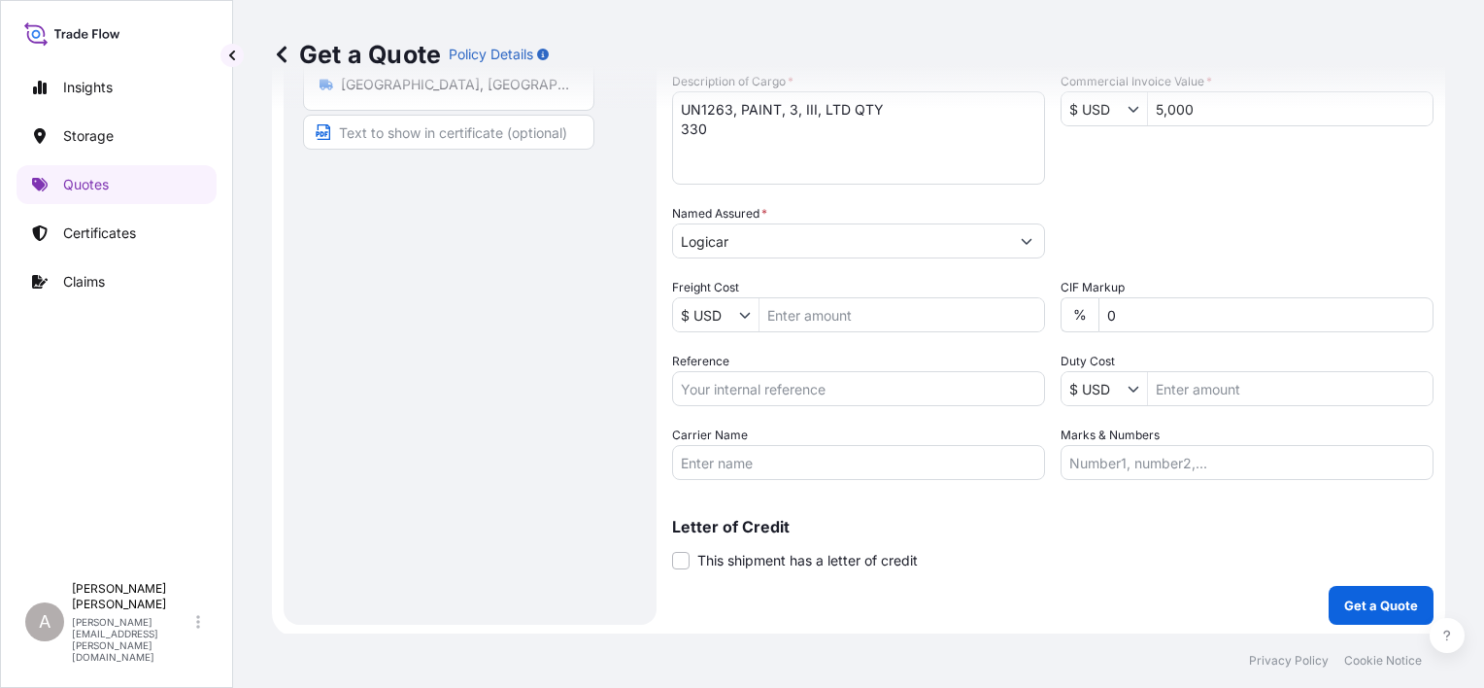
scroll to position [391, 0]
click at [754, 388] on input "Reference" at bounding box center [858, 387] width 373 height 35
paste input "4000178003015840"
type input "4000178003015840"
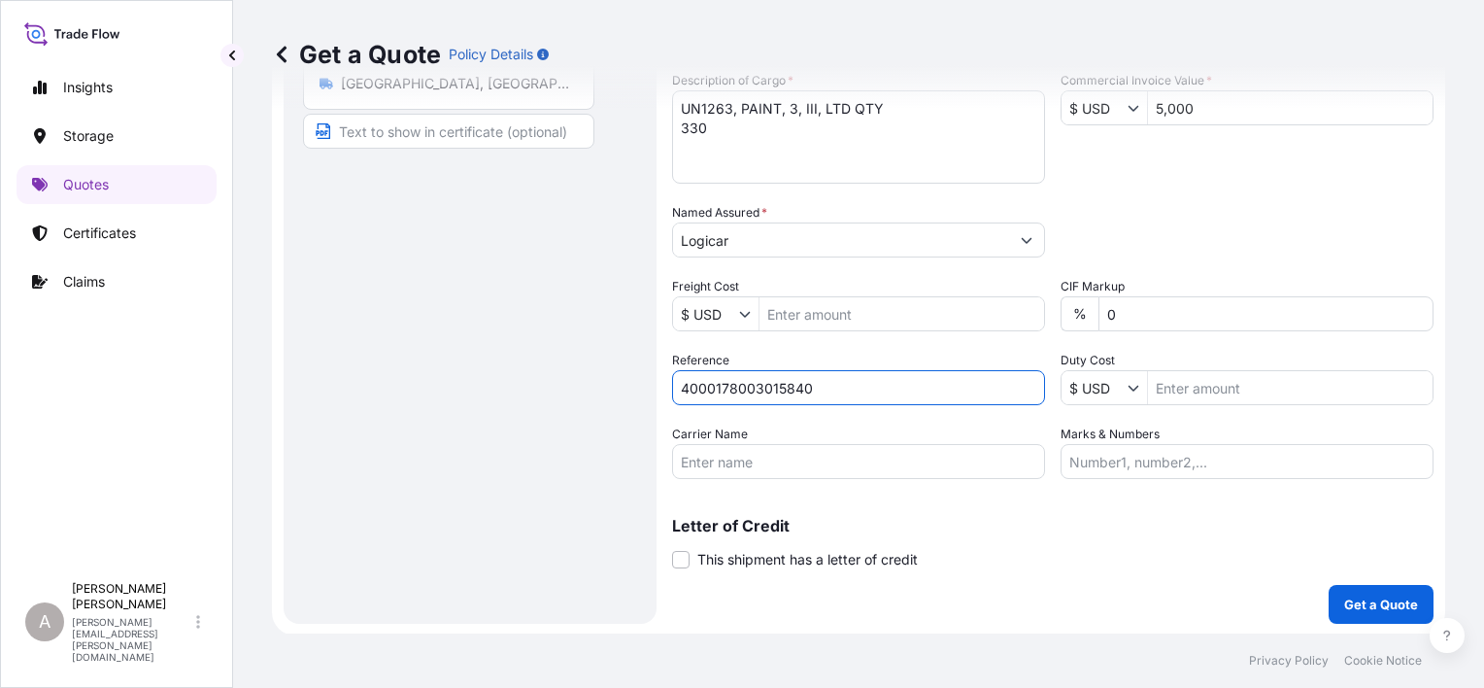
click at [1056, 537] on div "Letter of Credit This shipment has a letter of credit Letter of credit * Letter…" at bounding box center [1052, 543] width 761 height 51
click at [794, 452] on input "Carrier Name" at bounding box center [858, 461] width 373 height 35
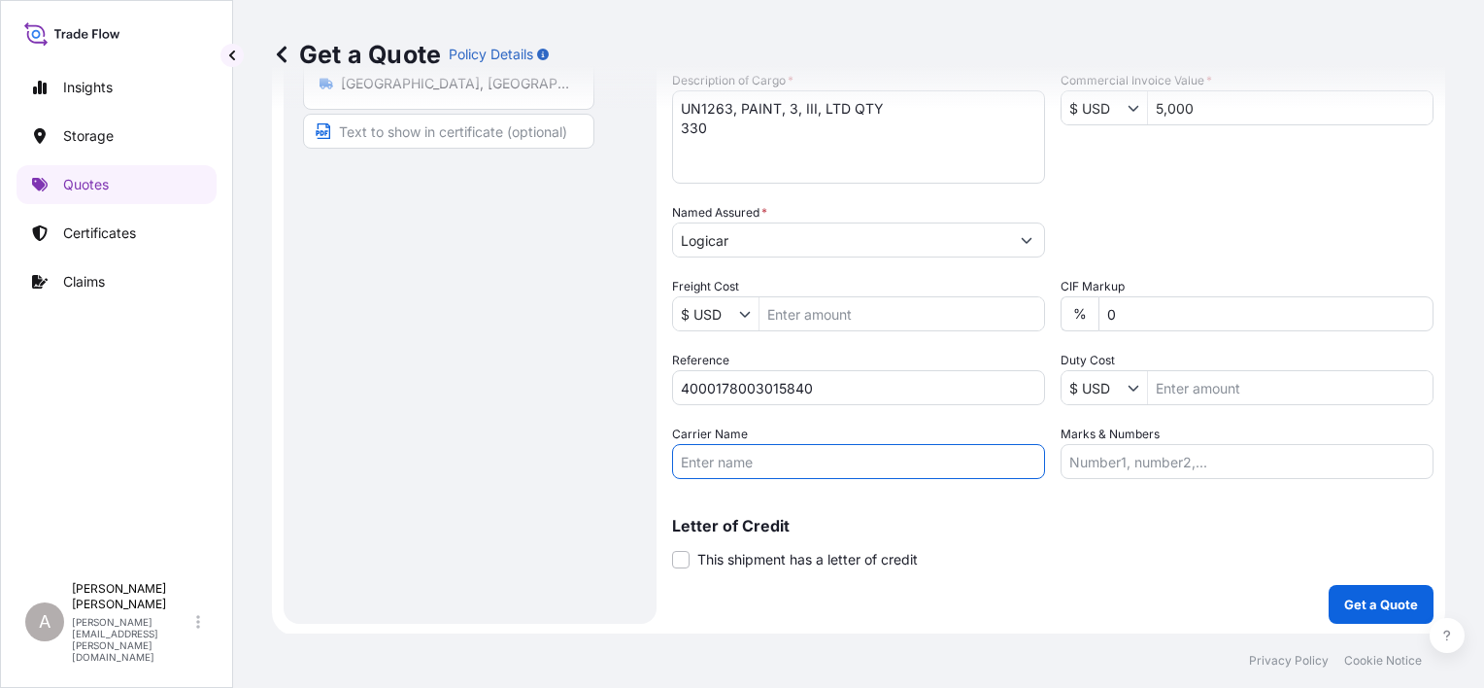
type input "[PERSON_NAME] Express Lines"
click at [912, 567] on div "Coverage Type All risks Covers losses or damages due to any cause, except for t…" at bounding box center [1052, 176] width 761 height 894
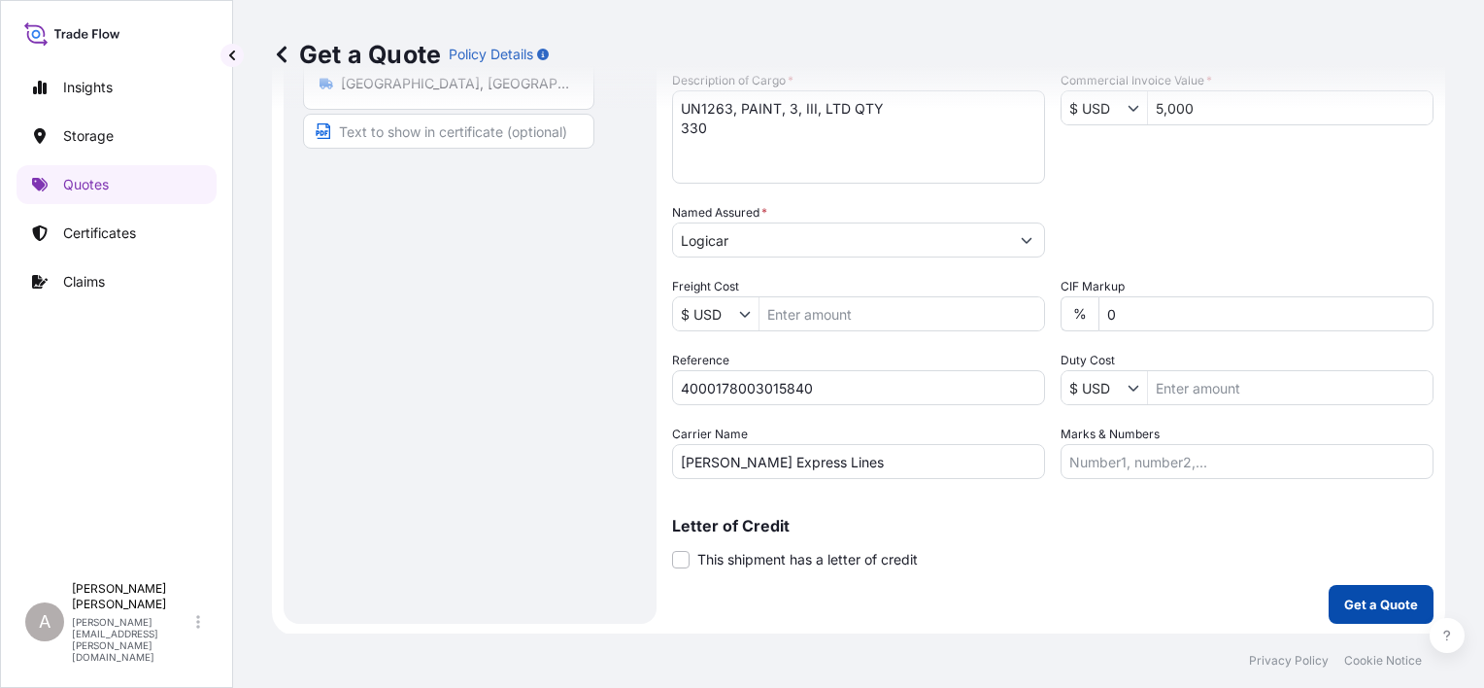
click at [1373, 599] on p "Get a Quote" at bounding box center [1381, 603] width 74 height 19
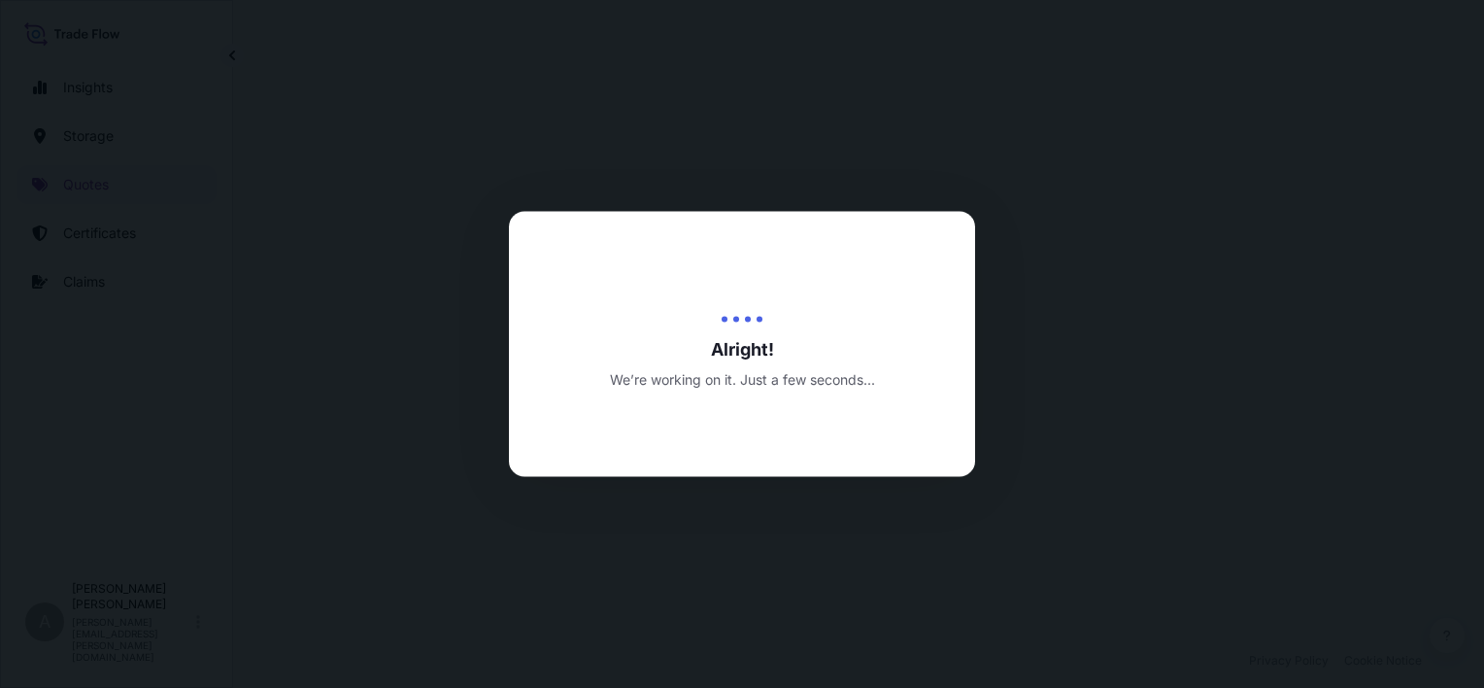
select select "Inland"
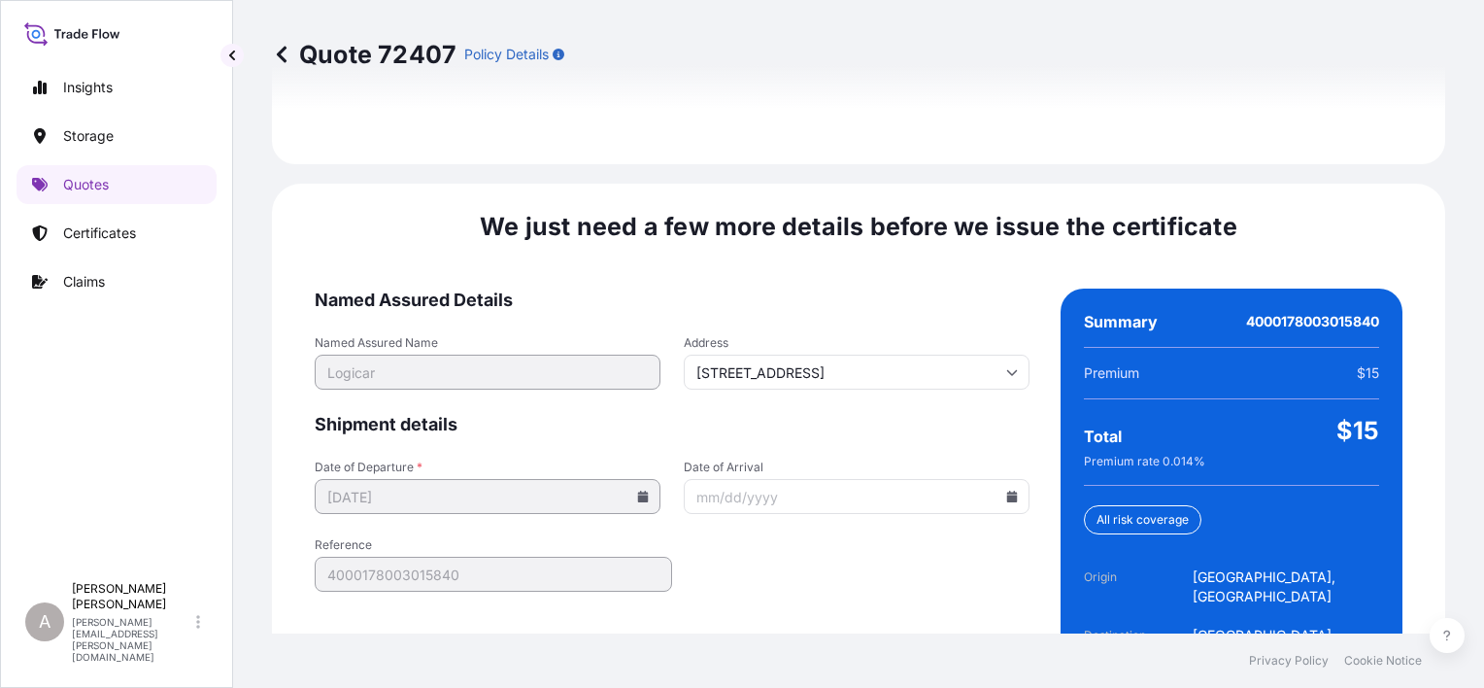
scroll to position [2999, 0]
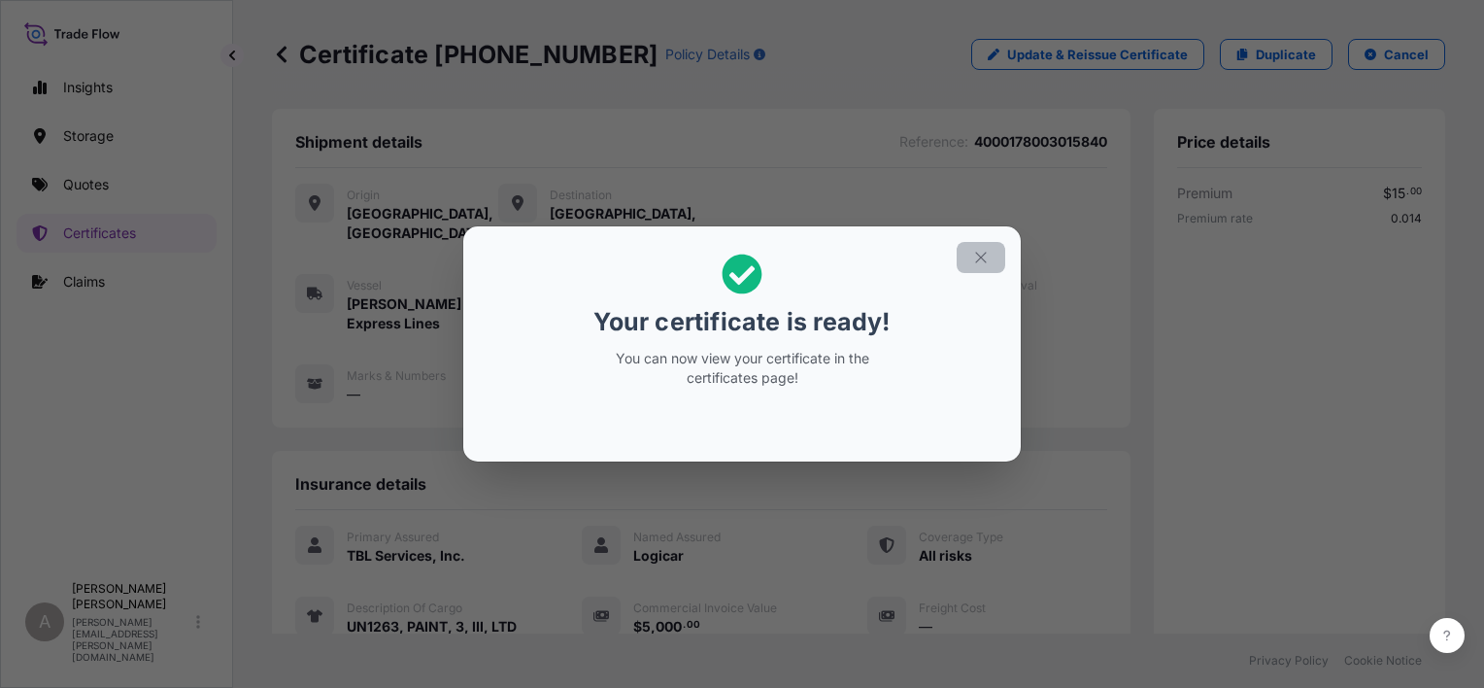
click at [987, 268] on button "button" at bounding box center [981, 257] width 49 height 31
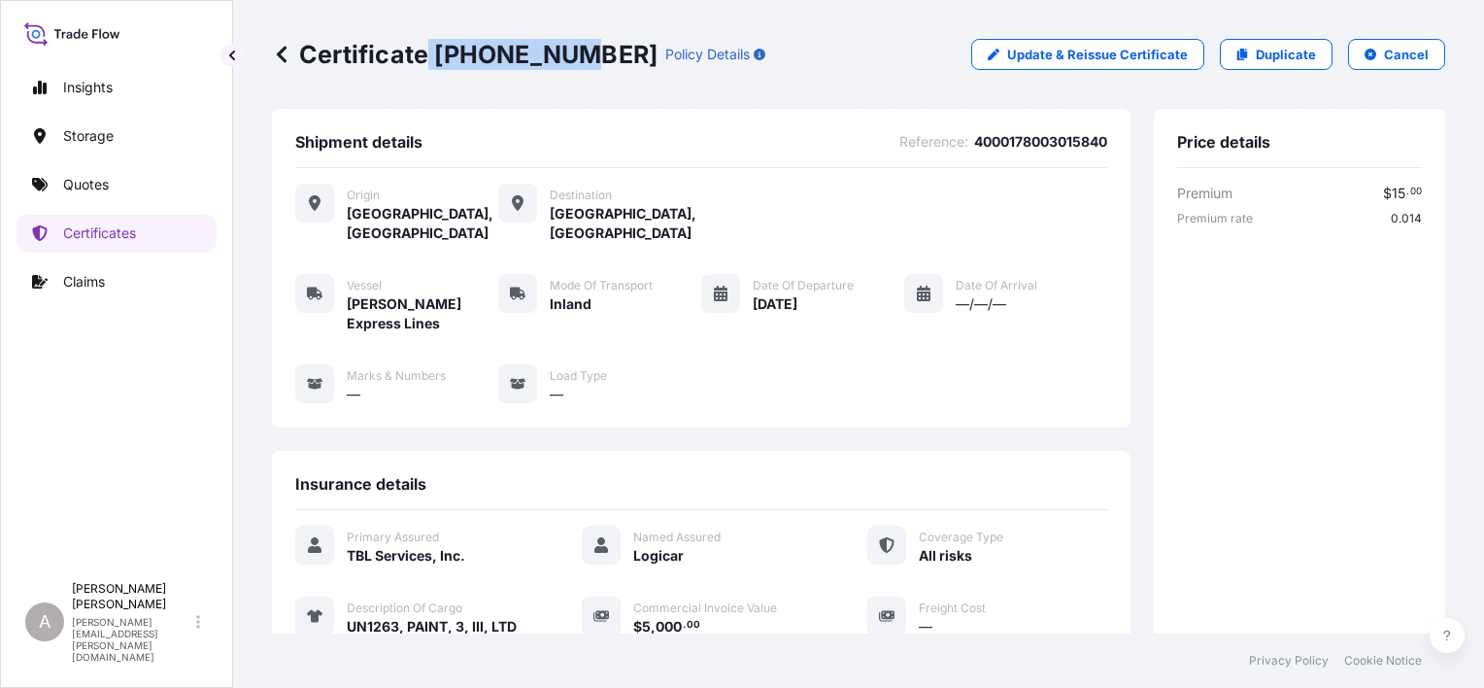
drag, startPoint x: 429, startPoint y: 58, endPoint x: 573, endPoint y: 66, distance: 143.9
click at [573, 66] on p "Certificate [PHONE_NUMBER]" at bounding box center [465, 54] width 386 height 31
drag, startPoint x: 573, startPoint y: 66, endPoint x: 542, endPoint y: 53, distance: 33.5
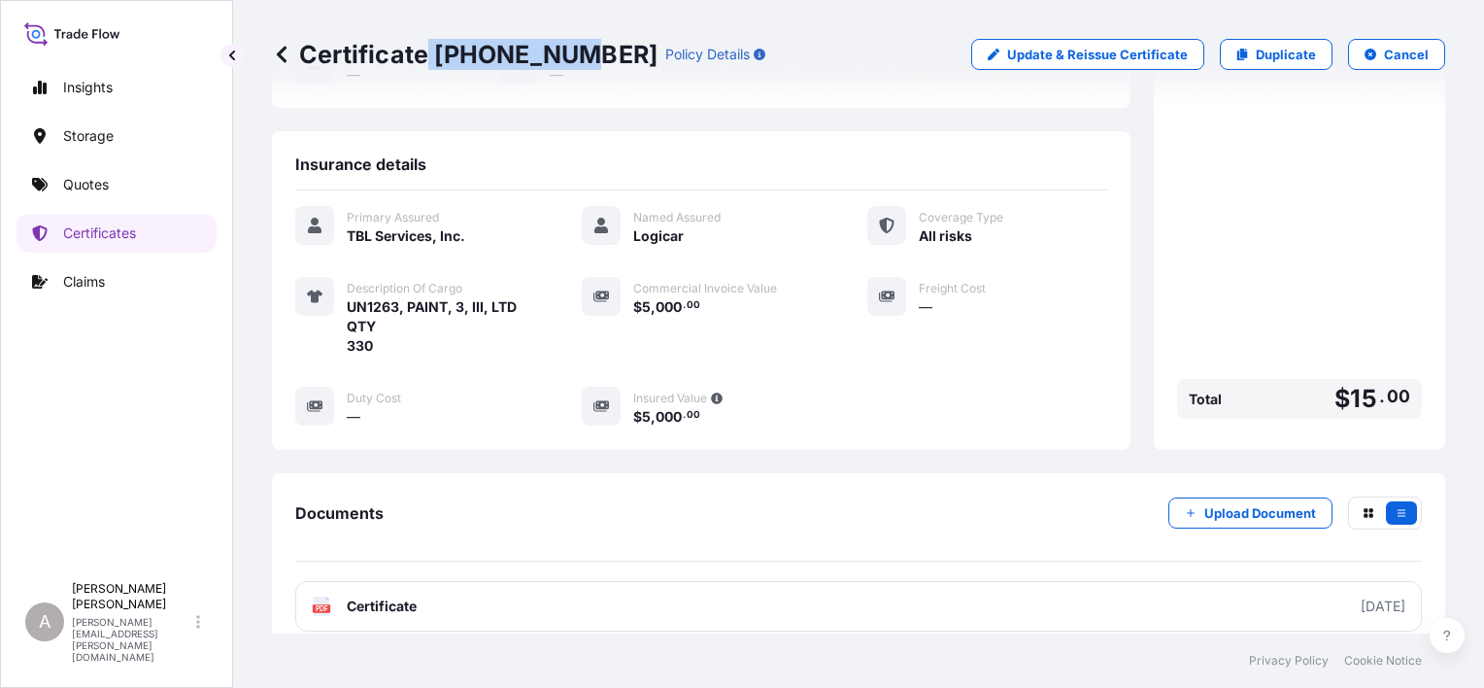
scroll to position [435, 0]
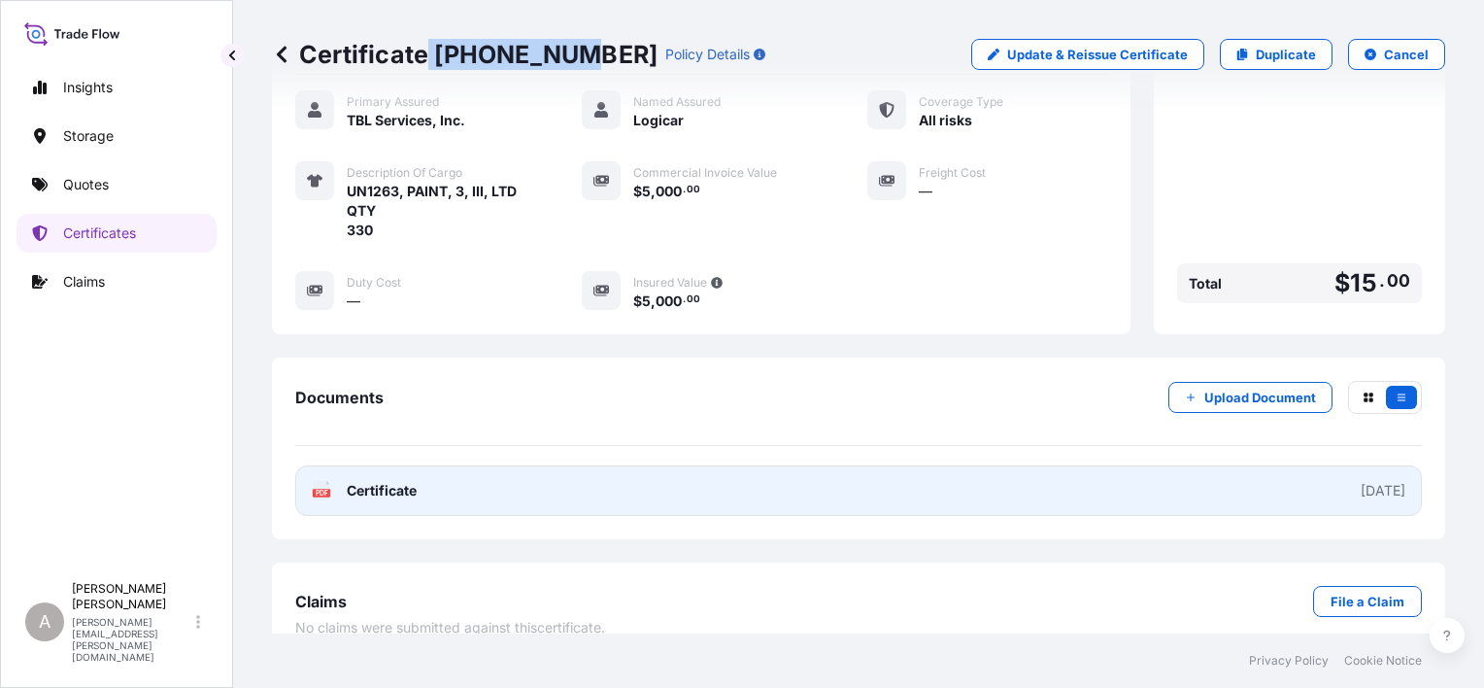
click at [886, 482] on link "PDF Certificate [DATE]" at bounding box center [858, 490] width 1127 height 50
